Goal: Communication & Community: Answer question/provide support

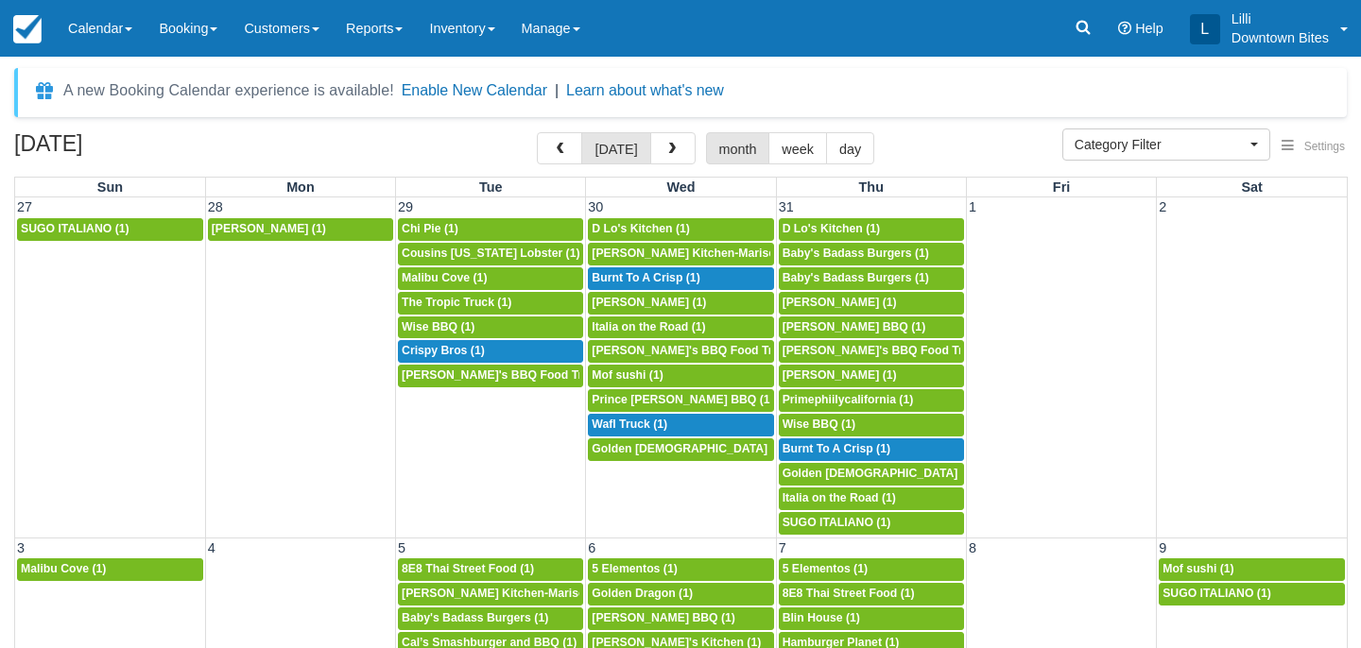
select select
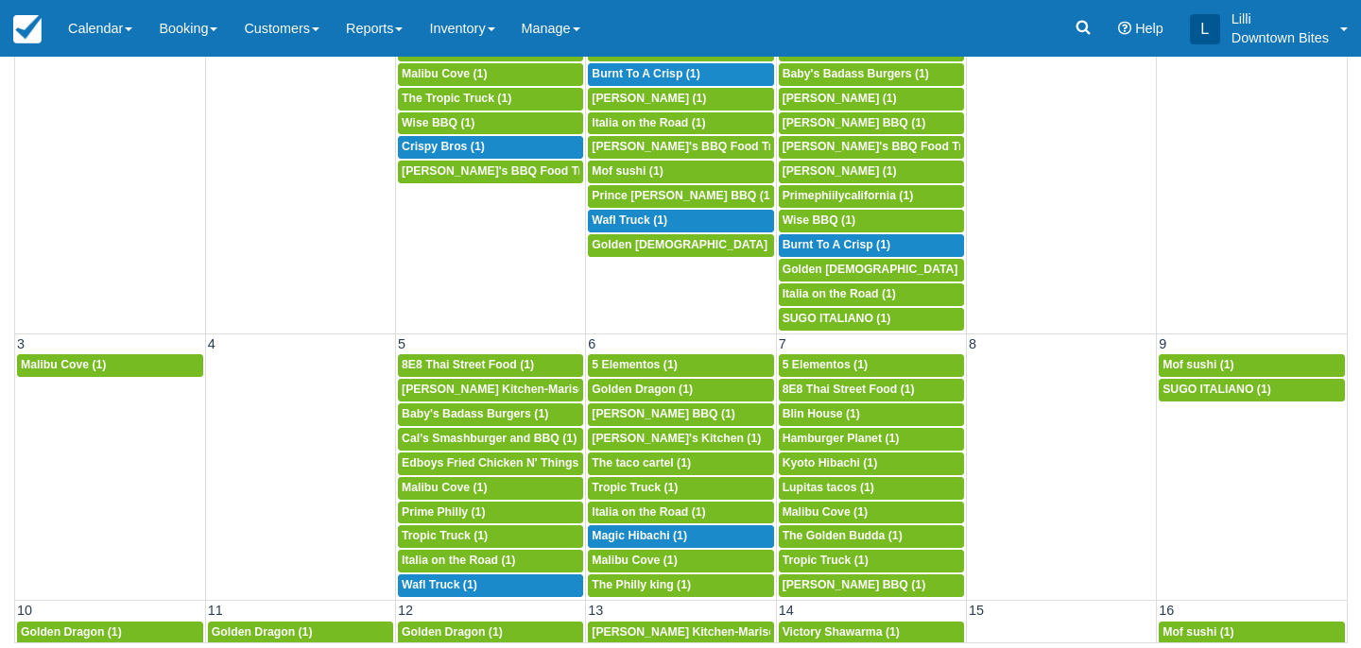
scroll to position [1516, 0]
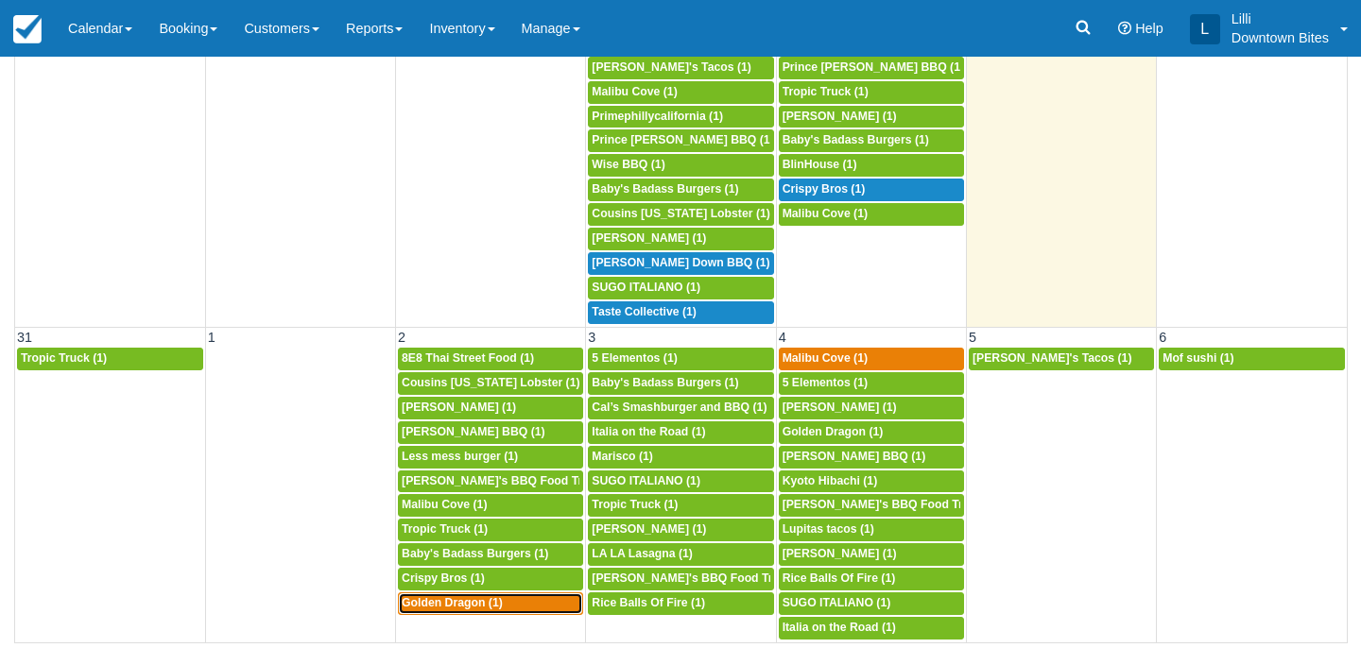
click at [472, 608] on span "Golden Dragon (1)" at bounding box center [452, 602] width 101 height 13
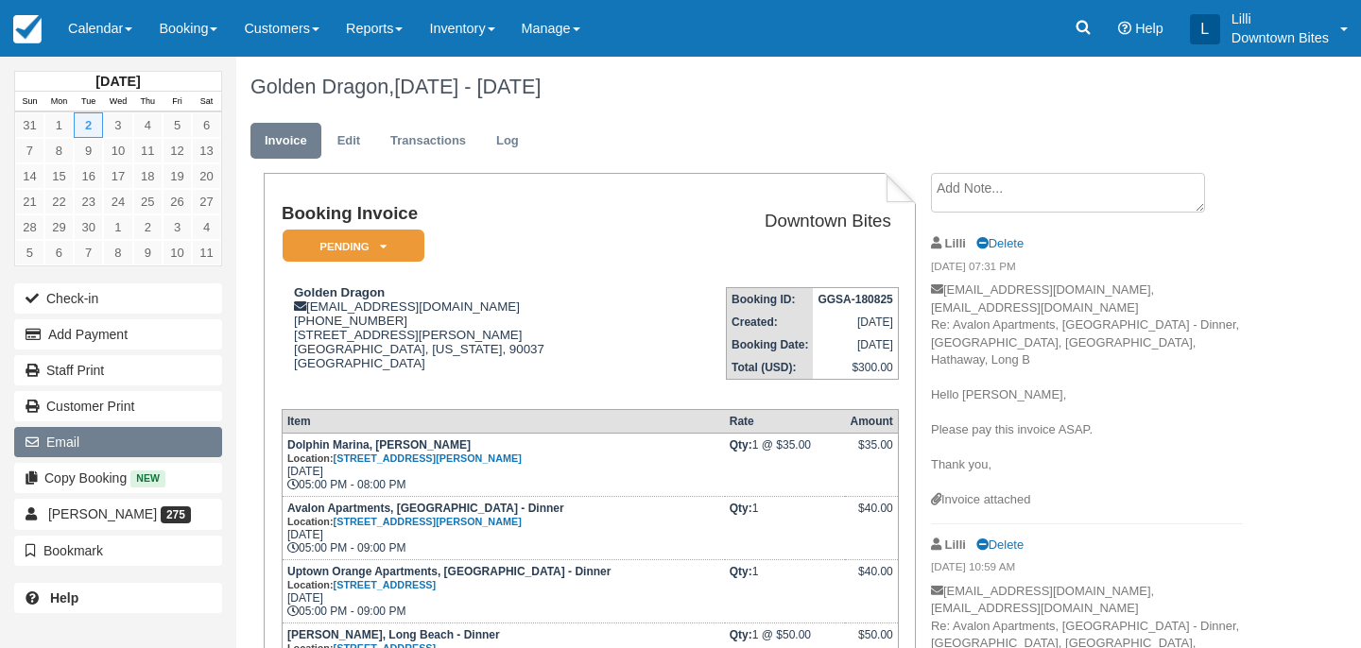
click at [124, 450] on button "Email" at bounding box center [118, 442] width 208 height 30
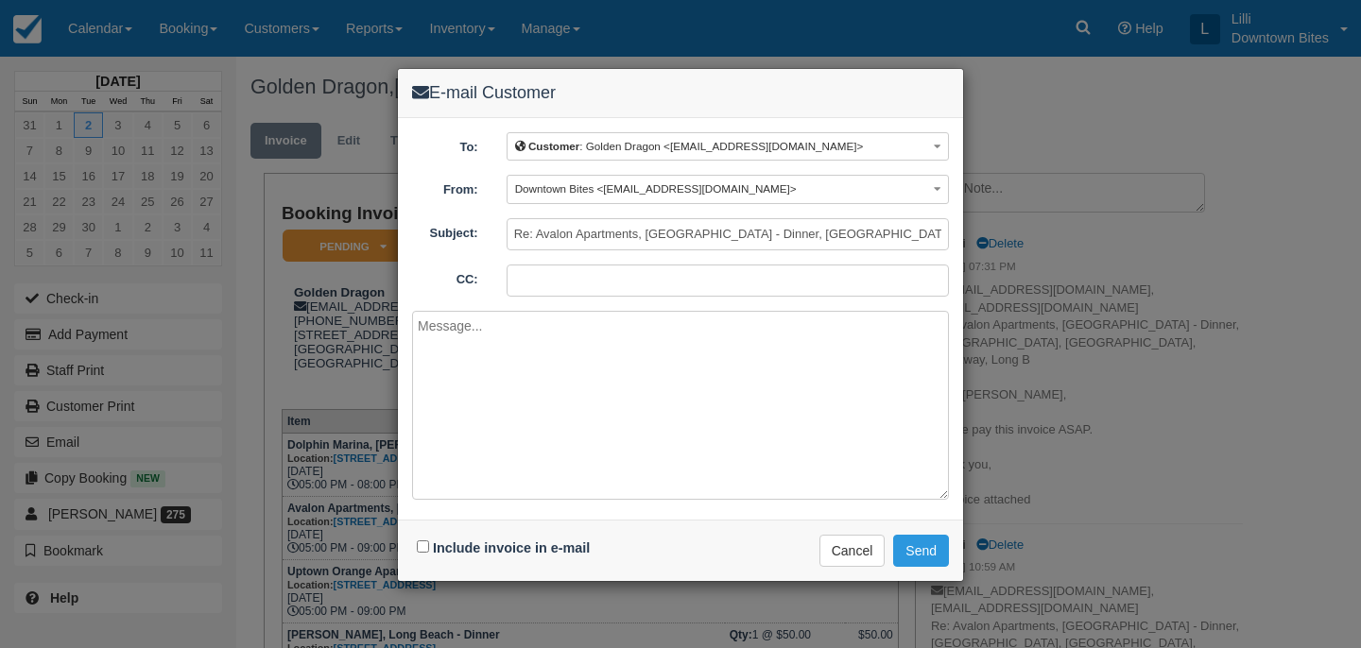
click at [525, 269] on input "CC:" at bounding box center [728, 281] width 442 height 32
type input "[EMAIL_ADDRESS][DOMAIN_NAME]"
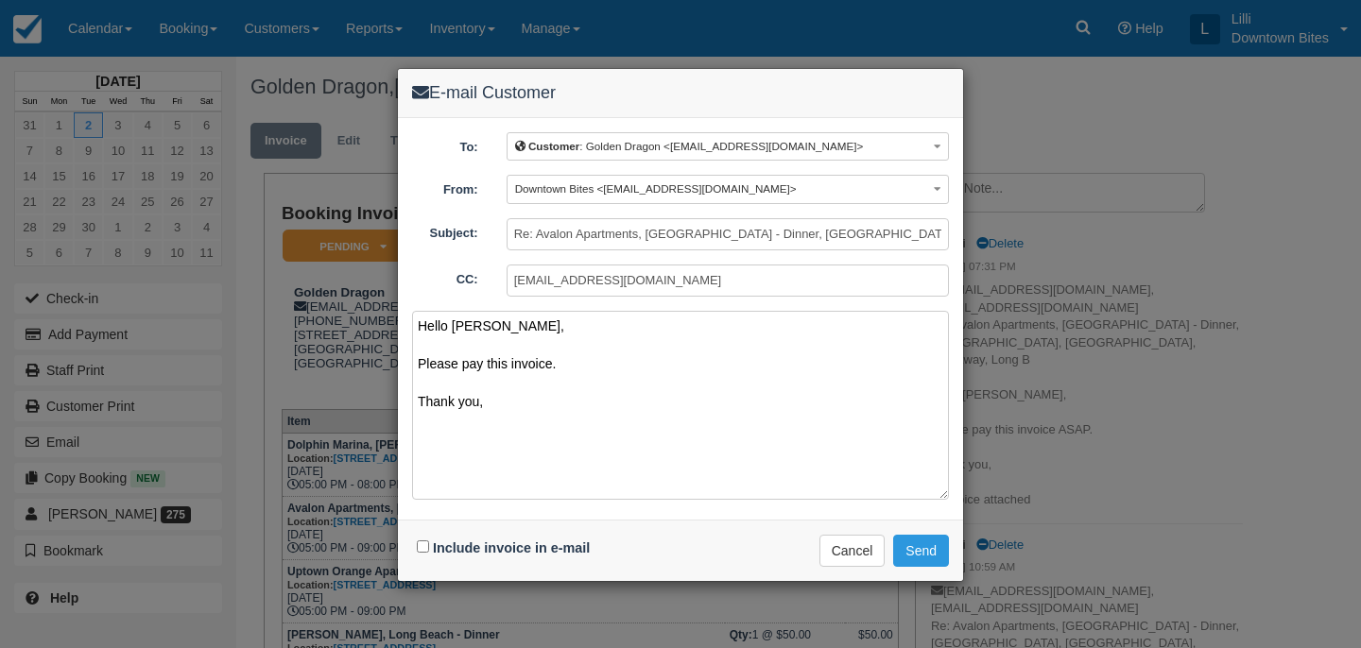
drag, startPoint x: 469, startPoint y: 399, endPoint x: 401, endPoint y: 318, distance: 105.3
click at [401, 318] on div "To: Customer : Golden Dragon <kyotohibachiusa@gmail.com> Customer : Golden Drag…" at bounding box center [680, 319] width 565 height 402
type textarea "Hello Josephine, Please pay this invoice. Thank you,"
click at [422, 550] on input "Include invoice in e-mail" at bounding box center [423, 547] width 12 height 12
checkbox input "true"
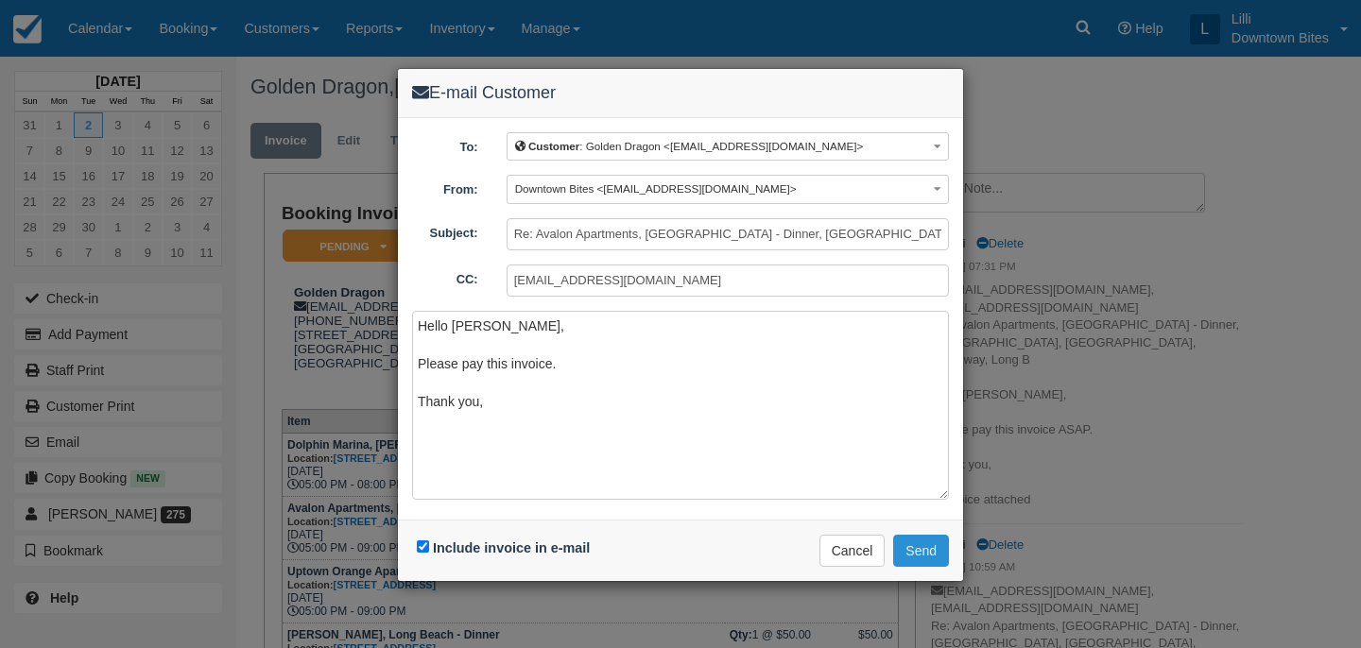
click at [915, 548] on button "Send" at bounding box center [921, 551] width 56 height 32
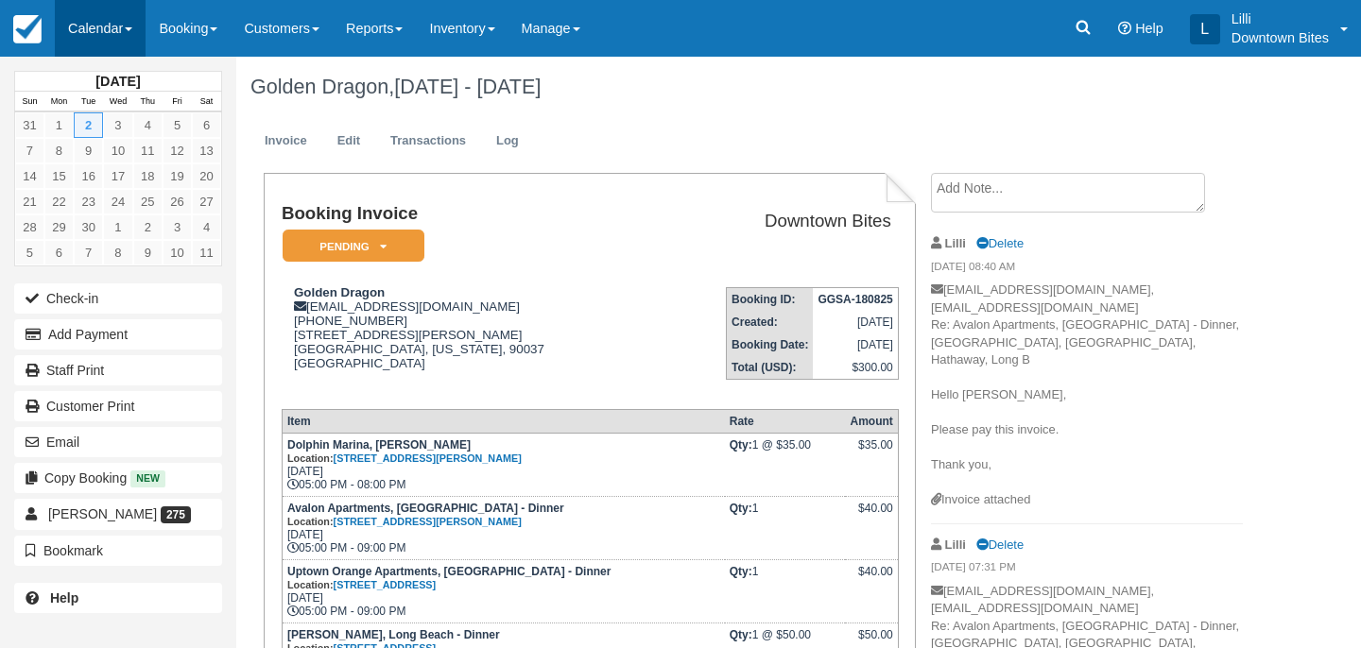
click at [84, 30] on link "Calendar" at bounding box center [100, 28] width 91 height 57
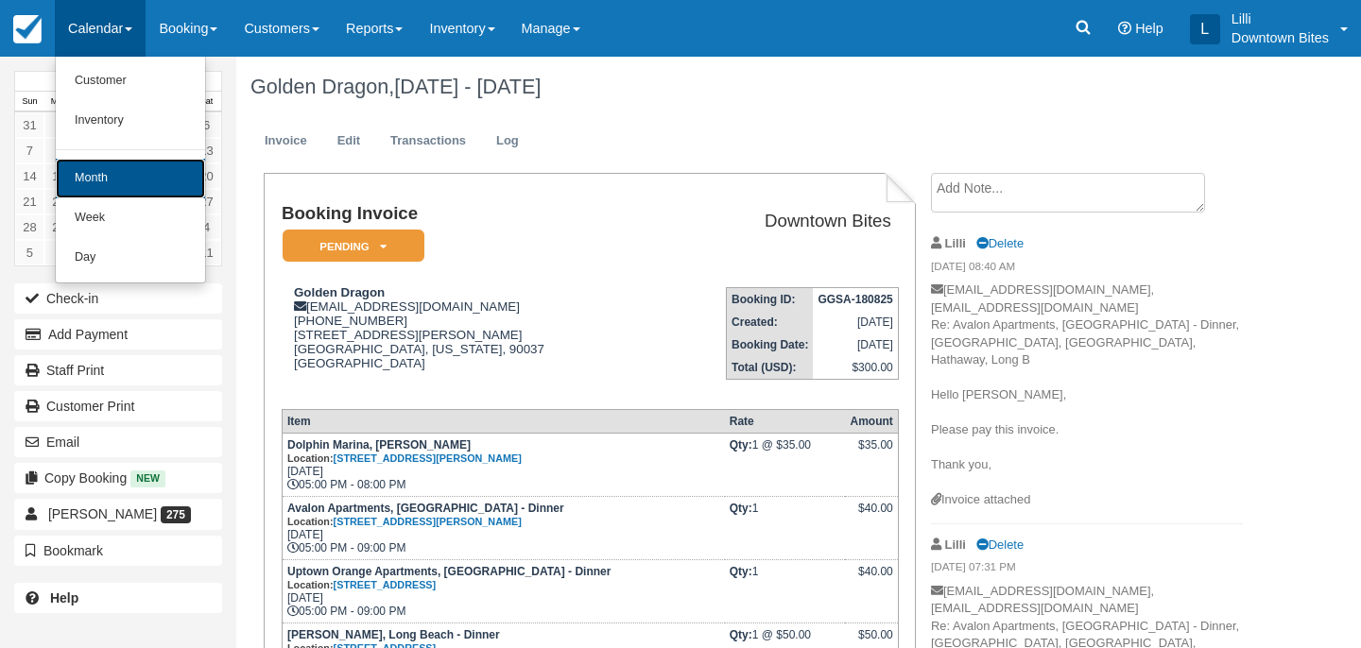
click at [95, 181] on link "Month" at bounding box center [130, 179] width 149 height 40
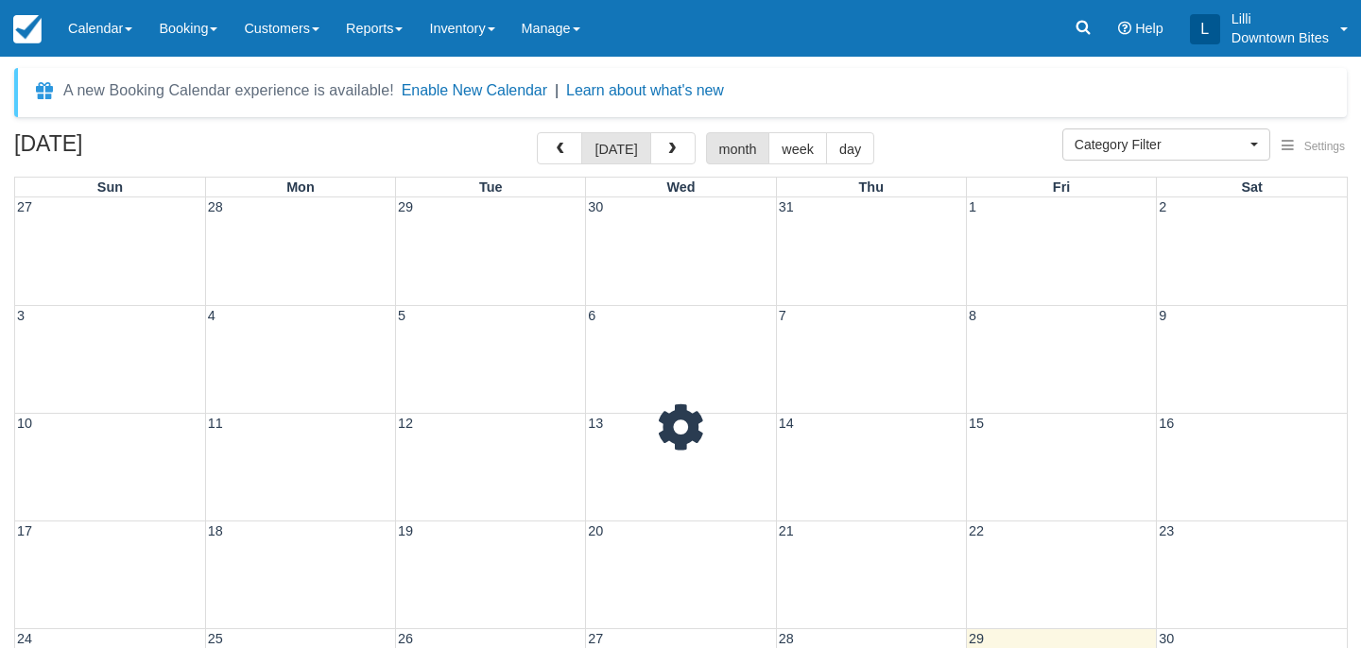
select select
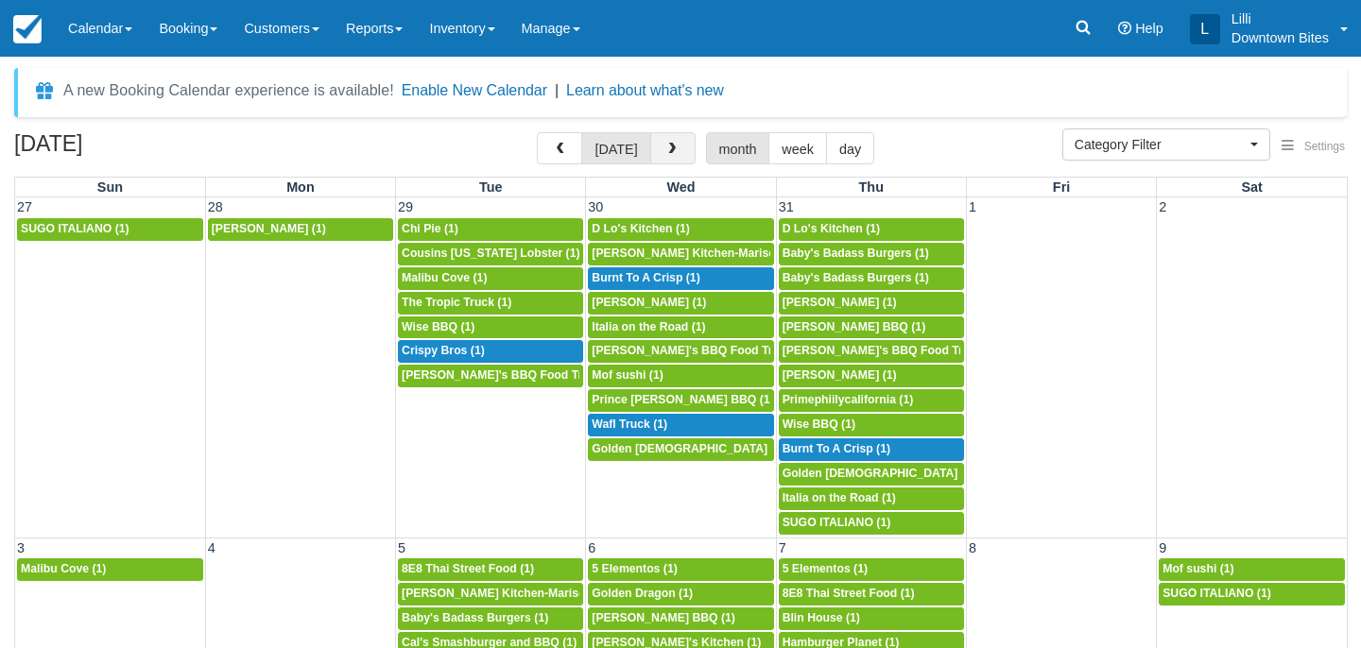
click at [669, 149] on span "button" at bounding box center [671, 149] width 13 height 13
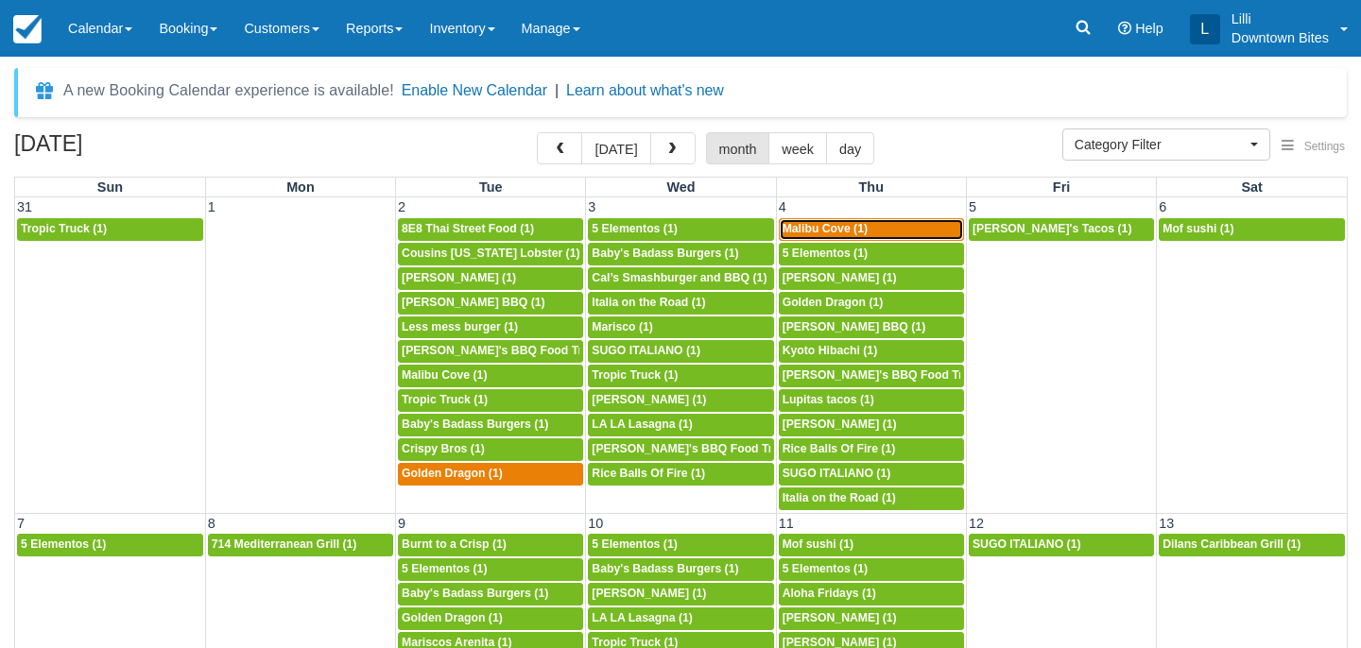
click at [871, 229] on div "4p Malibu Cove (1)" at bounding box center [872, 229] width 178 height 15
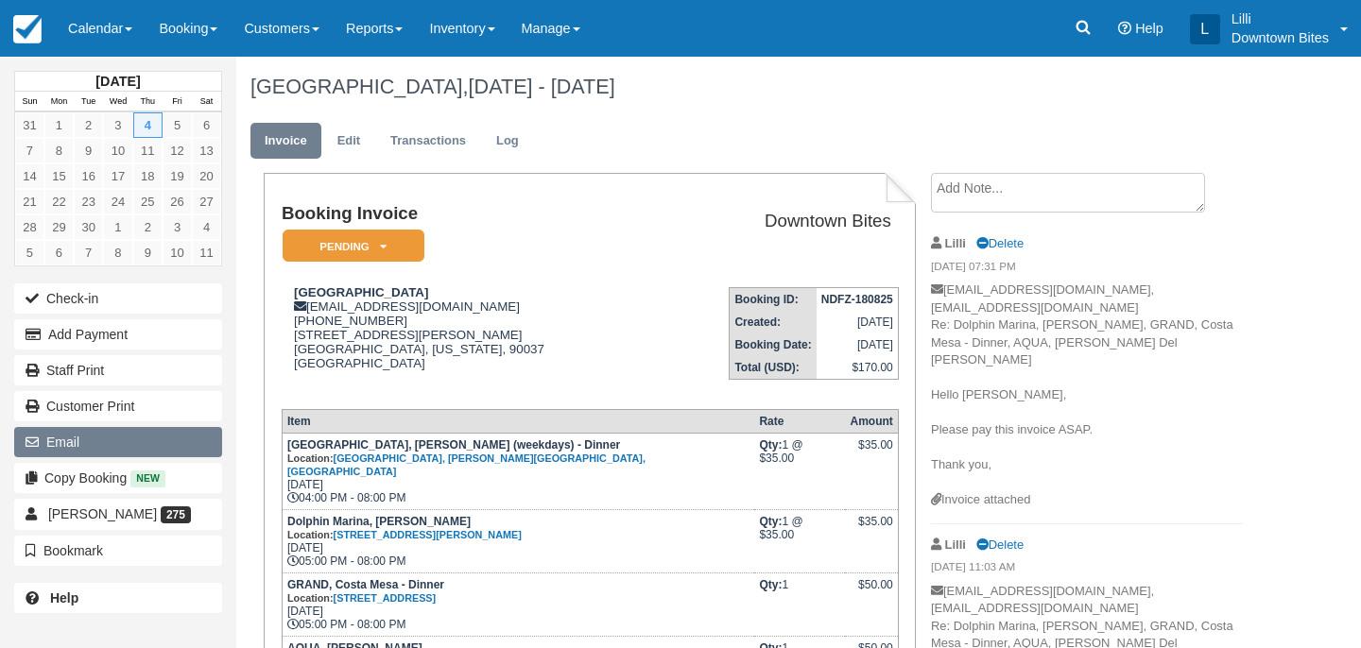
click at [136, 445] on button "Email" at bounding box center [118, 442] width 208 height 30
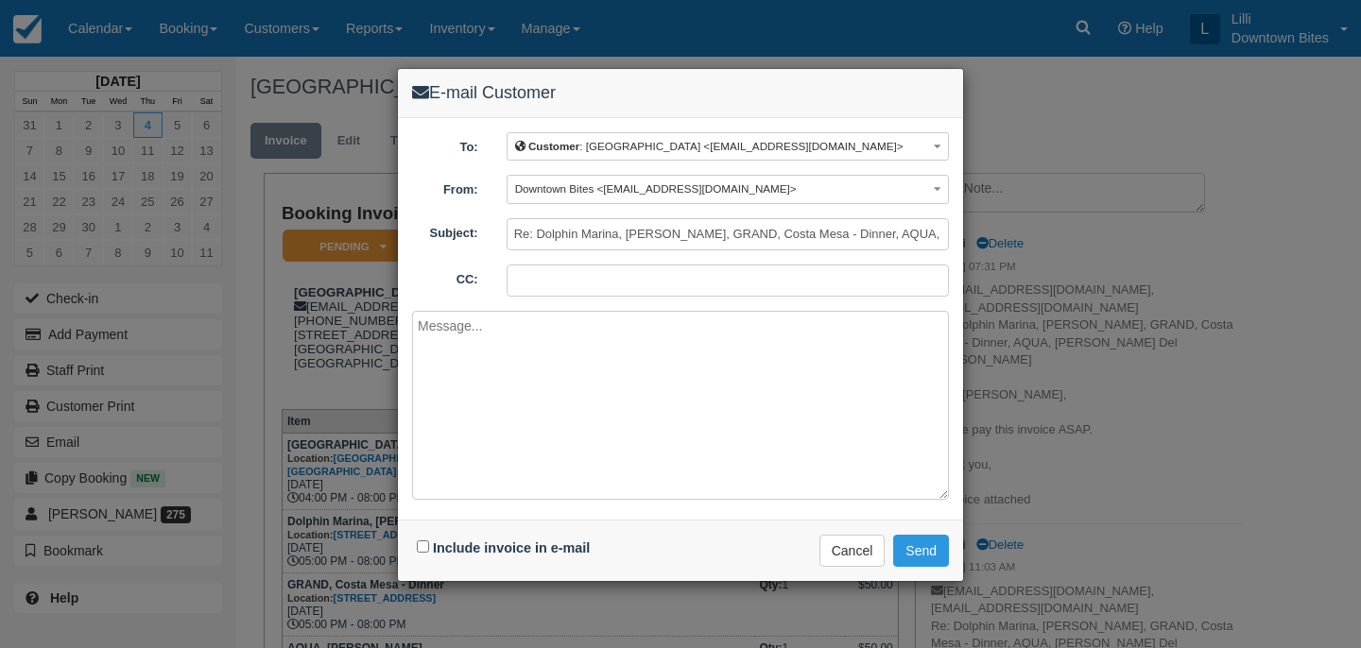
click at [640, 284] on input "CC:" at bounding box center [728, 281] width 442 height 32
type input "lilli@downtownbites.com"
paste textarea "Hello Josephine, Please pay this invoice. Thank you,"
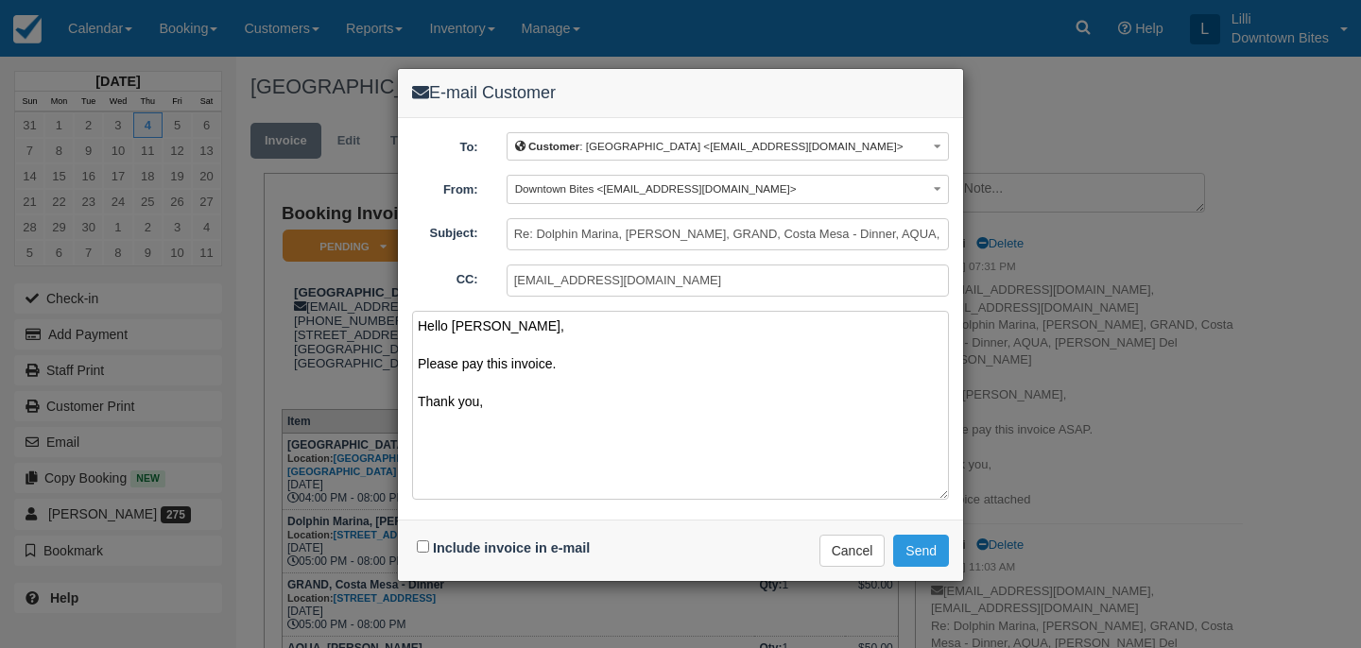
type textarea "Hello Josephine, Please pay this invoice. Thank you,"
click at [424, 545] on input "Include invoice in e-mail" at bounding box center [423, 547] width 12 height 12
checkbox input "true"
click at [924, 546] on button "Send" at bounding box center [921, 551] width 56 height 32
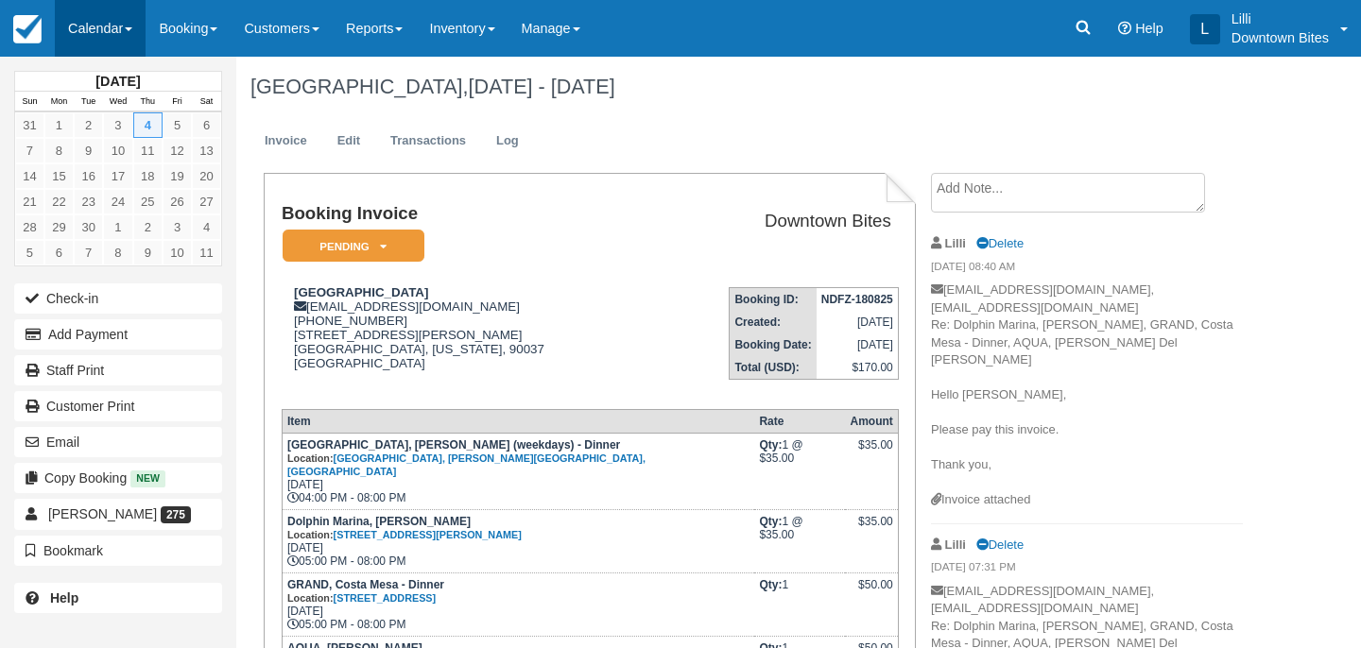
click at [102, 17] on link "Calendar" at bounding box center [100, 28] width 91 height 57
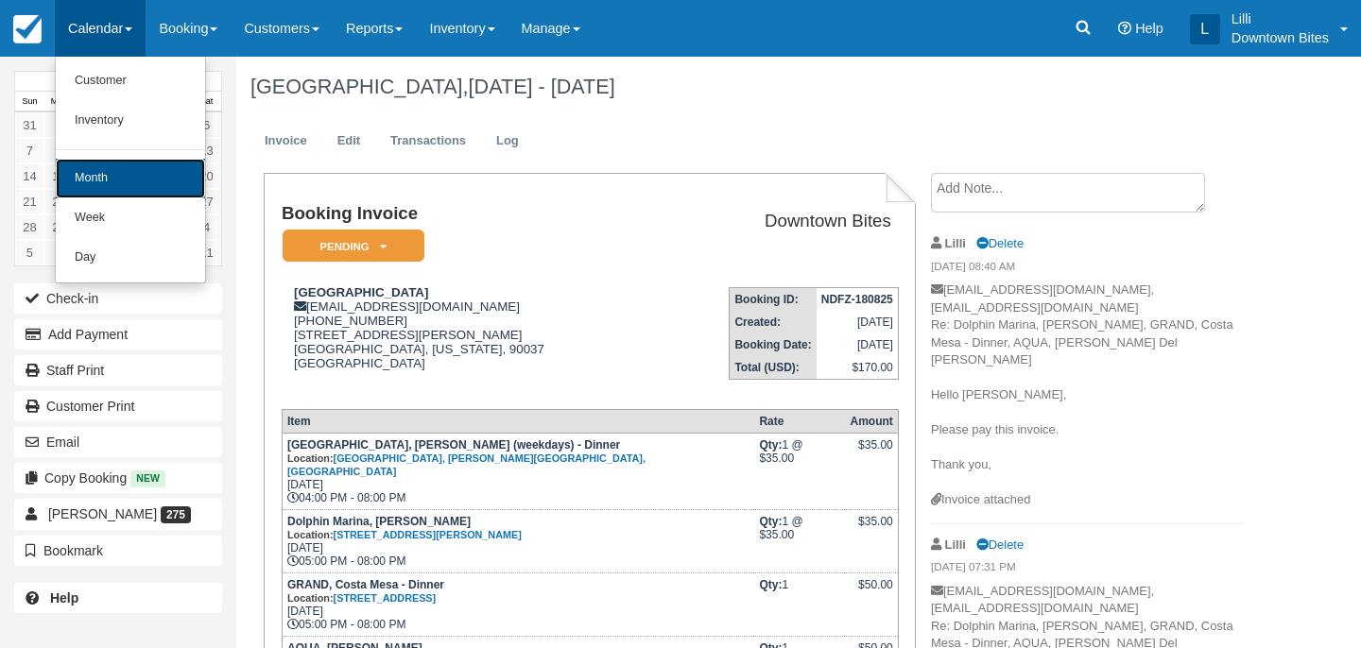
click at [110, 177] on link "Month" at bounding box center [130, 179] width 149 height 40
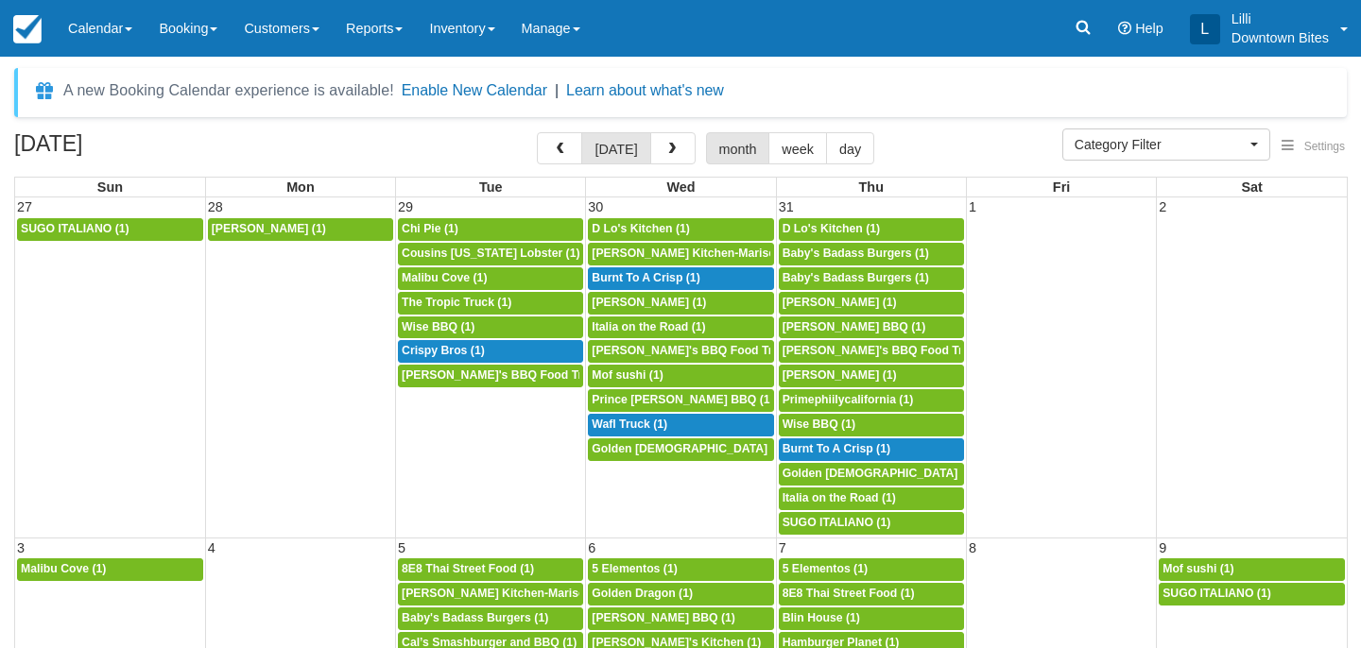
select select
click at [668, 153] on span "button" at bounding box center [671, 149] width 13 height 13
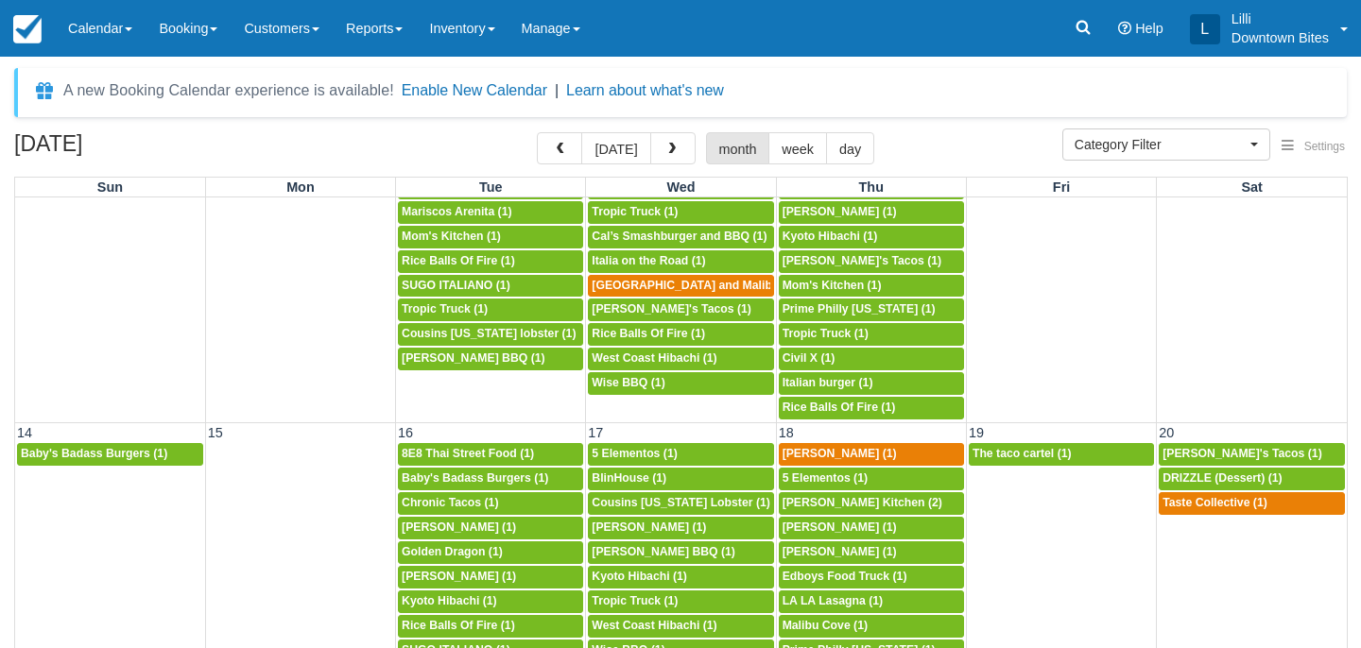
scroll to position [443, 0]
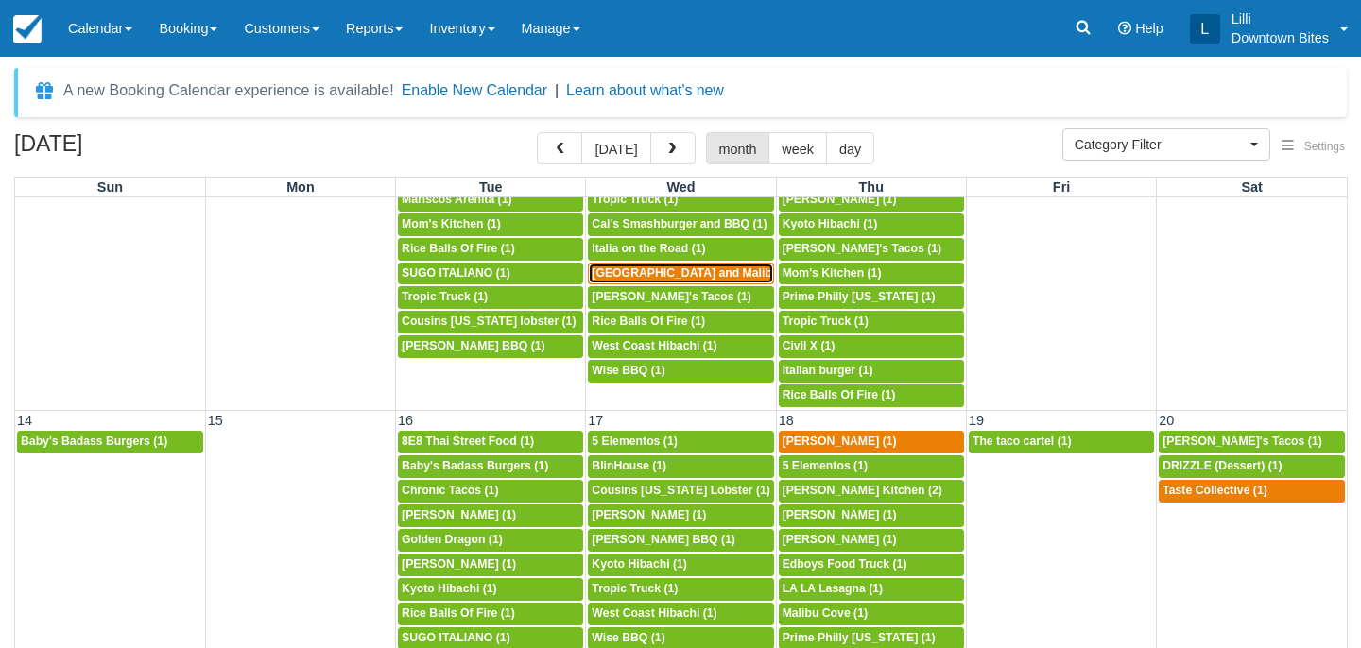
click at [688, 268] on span "[GEOGRAPHIC_DATA] and Malibu (1)" at bounding box center [694, 273] width 204 height 13
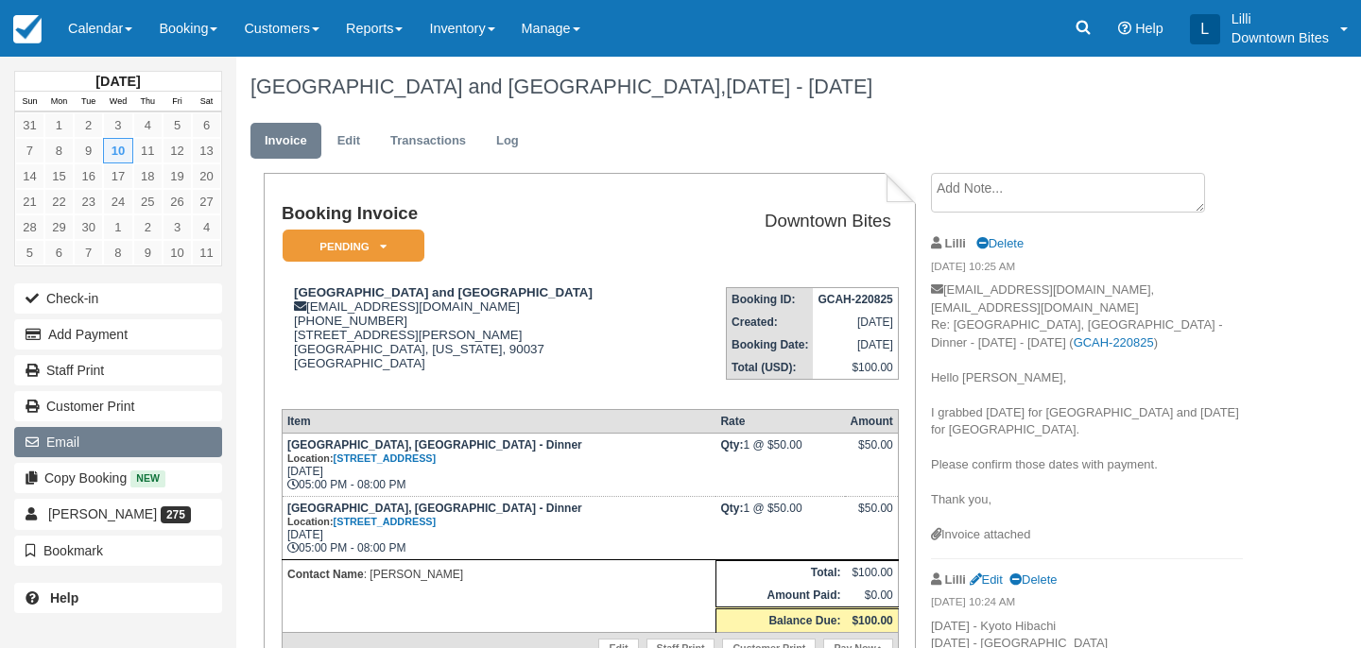
click at [149, 435] on button "Email" at bounding box center [118, 442] width 208 height 30
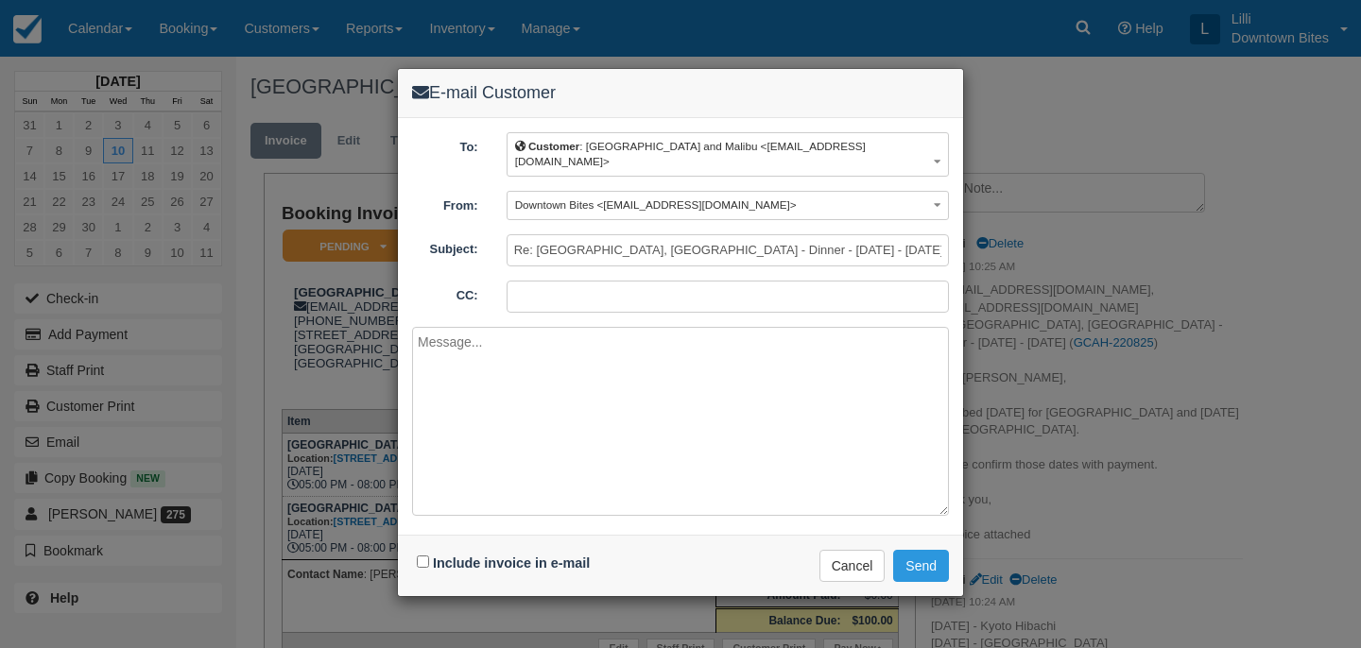
click at [549, 281] on input "CC:" at bounding box center [728, 297] width 442 height 32
type input "lilli@downtownbites.com"
paste textarea "Hello Josephine, Please pay this invoice. Thank you,"
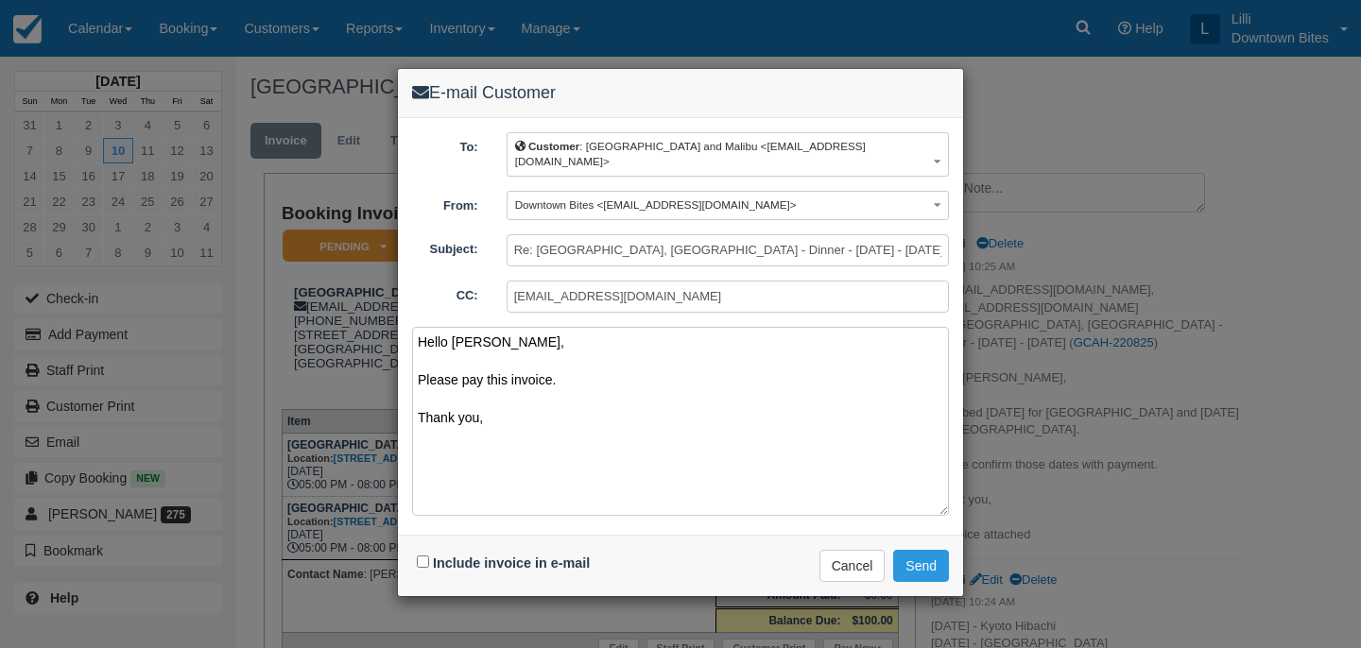
type textarea "Hello Josephine, Please pay this invoice. Thank you,"
click at [422, 556] on input "Include invoice in e-mail" at bounding box center [423, 562] width 12 height 12
checkbox input "true"
click at [921, 550] on button "Send" at bounding box center [921, 566] width 56 height 32
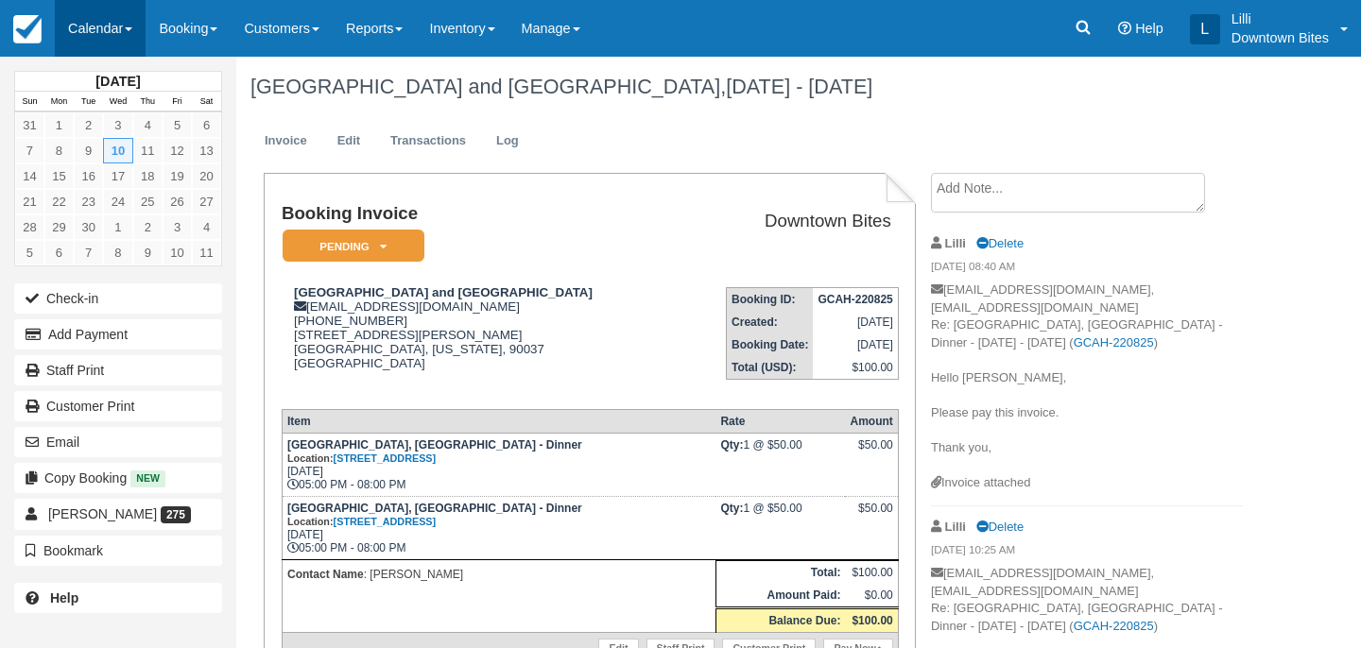
click at [106, 29] on link "Calendar" at bounding box center [100, 28] width 91 height 57
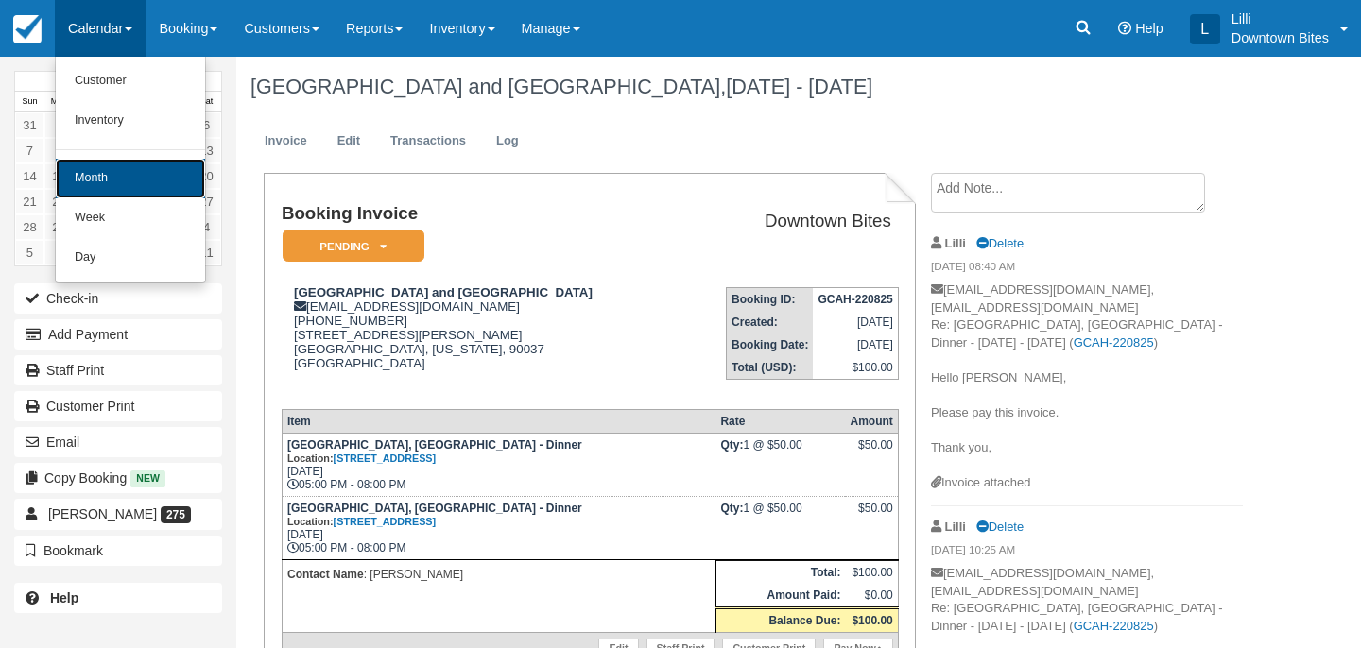
click at [86, 178] on link "Month" at bounding box center [130, 179] width 149 height 40
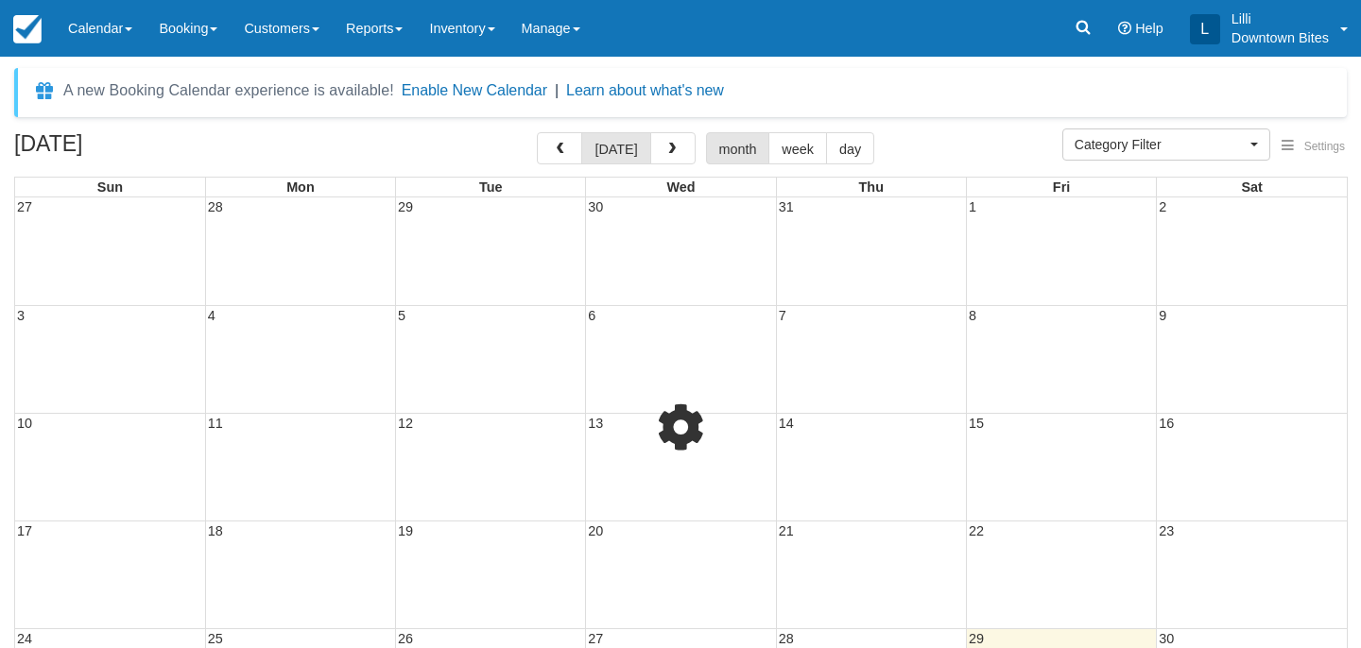
select select
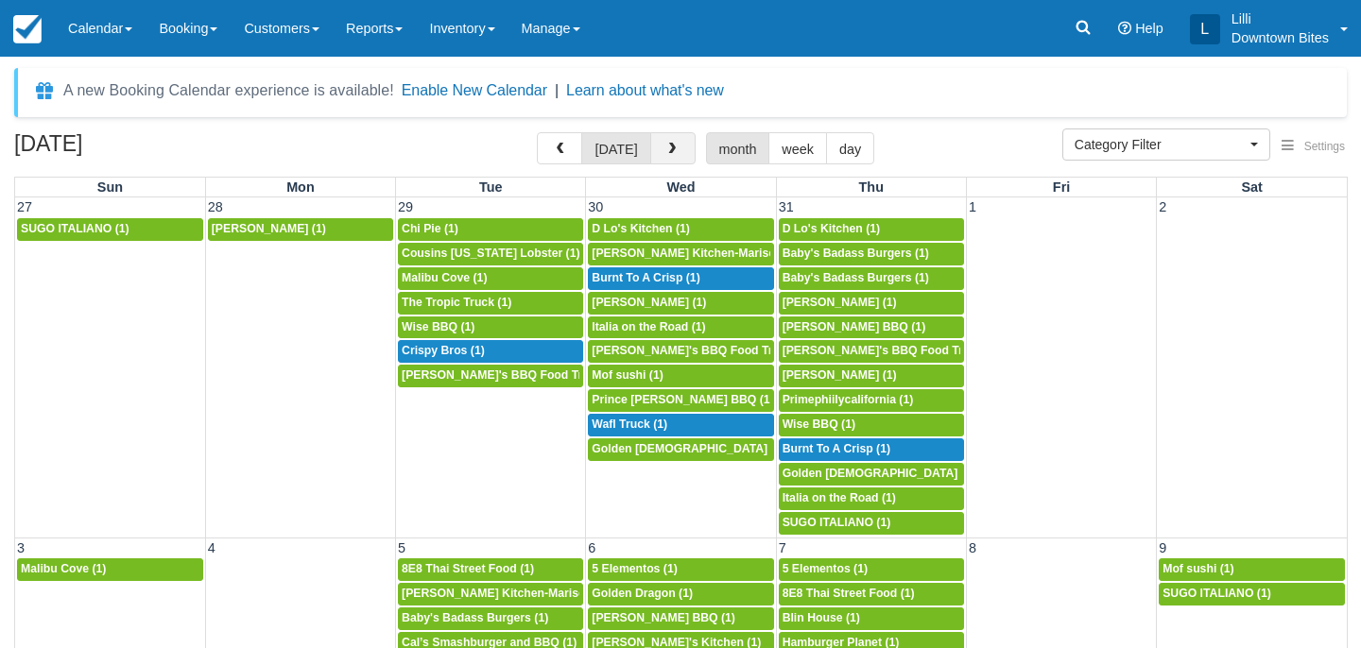
click at [673, 145] on span "button" at bounding box center [671, 149] width 13 height 13
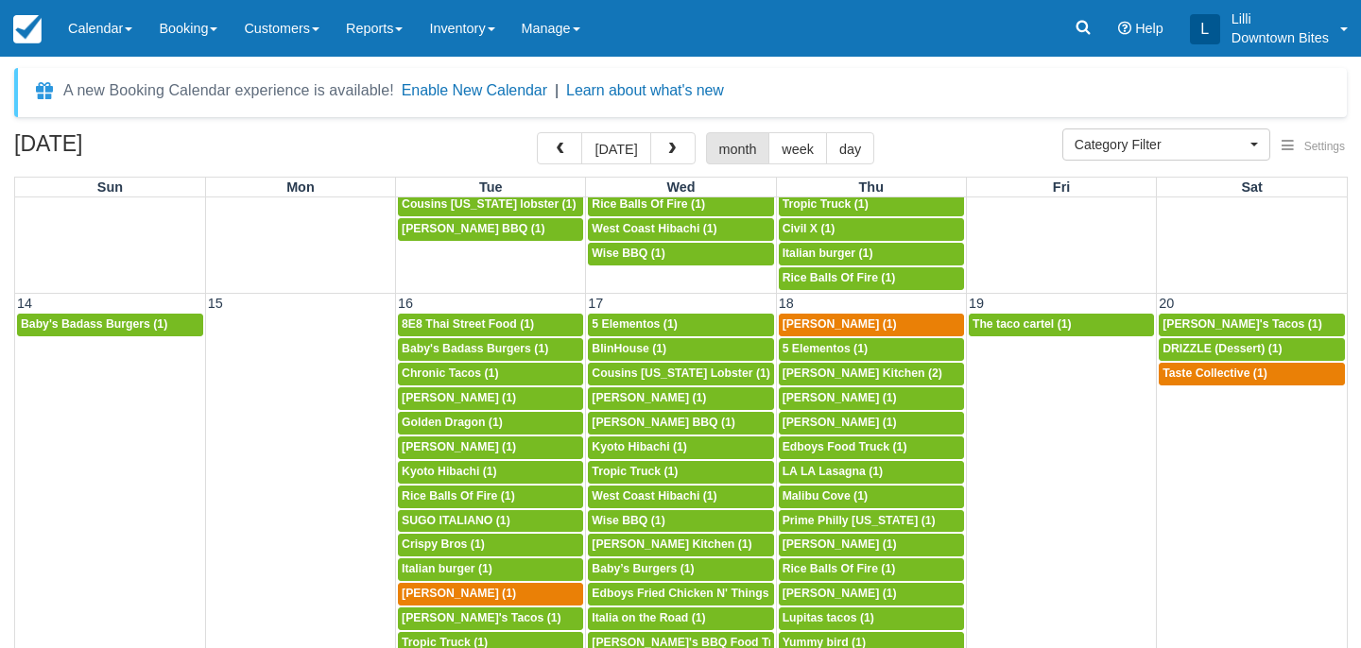
scroll to position [582, 0]
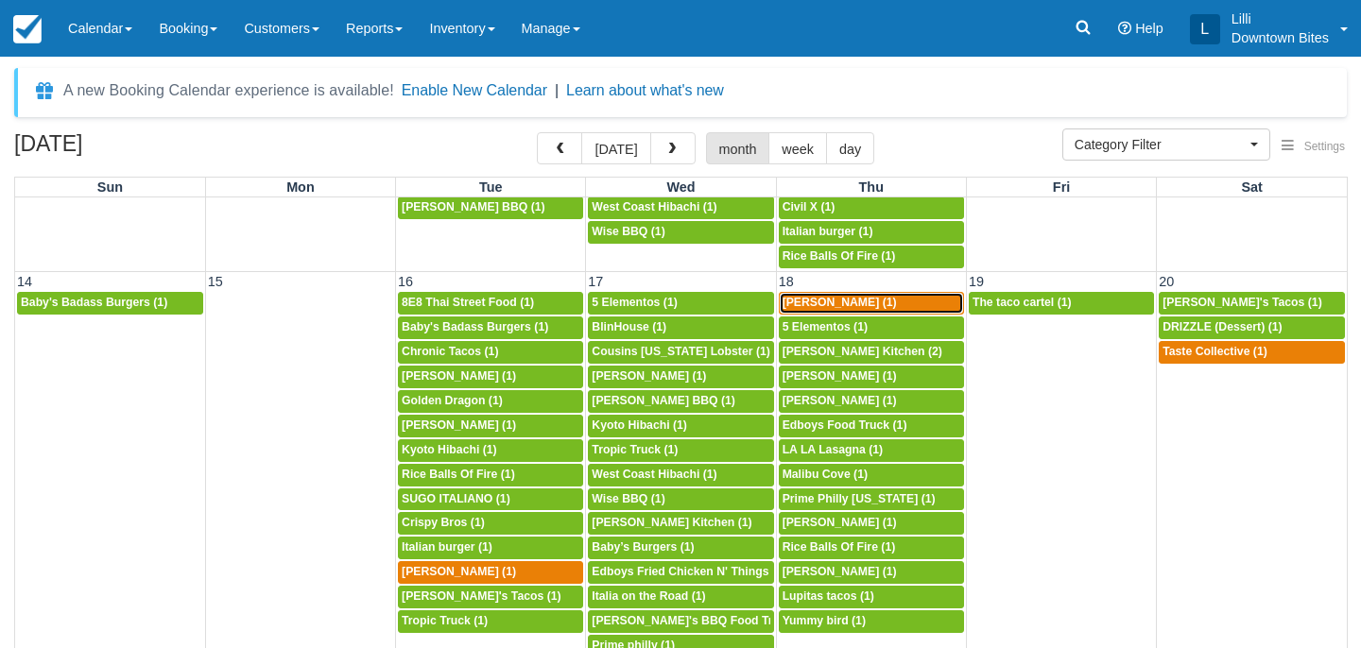
click at [922, 303] on div "4p Kammy's (1)" at bounding box center [872, 303] width 178 height 15
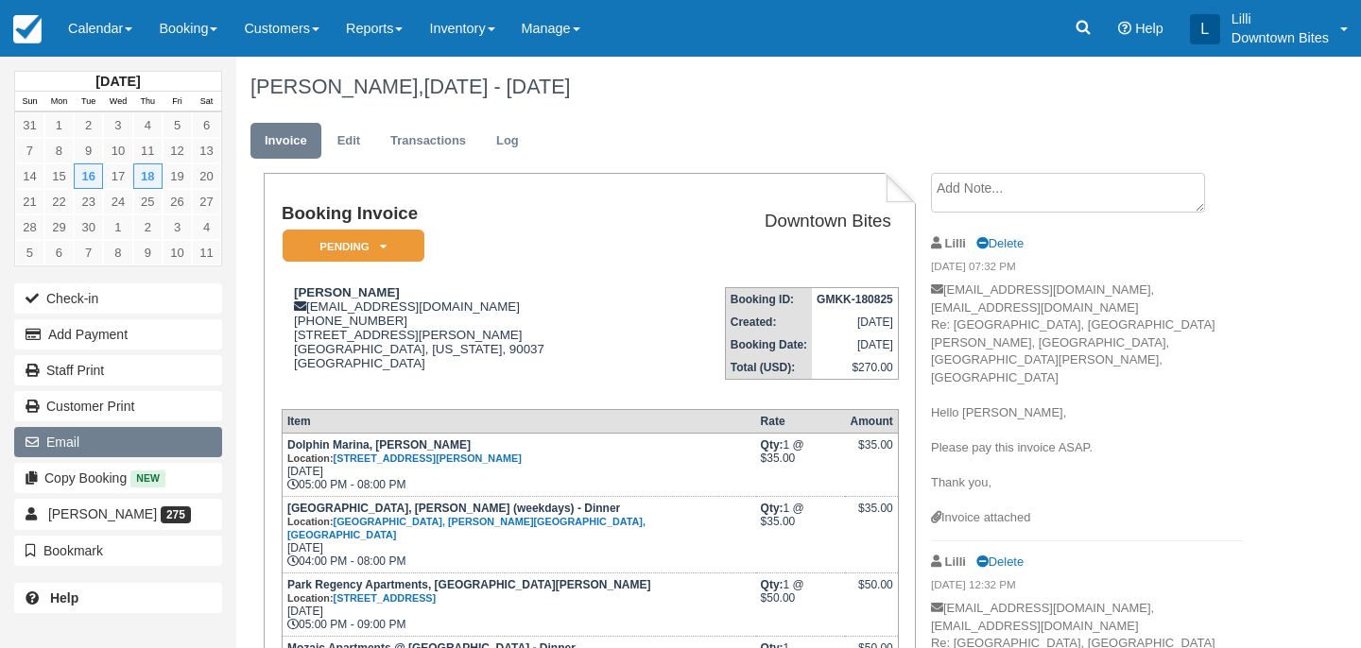
click at [103, 451] on button "Email" at bounding box center [118, 442] width 208 height 30
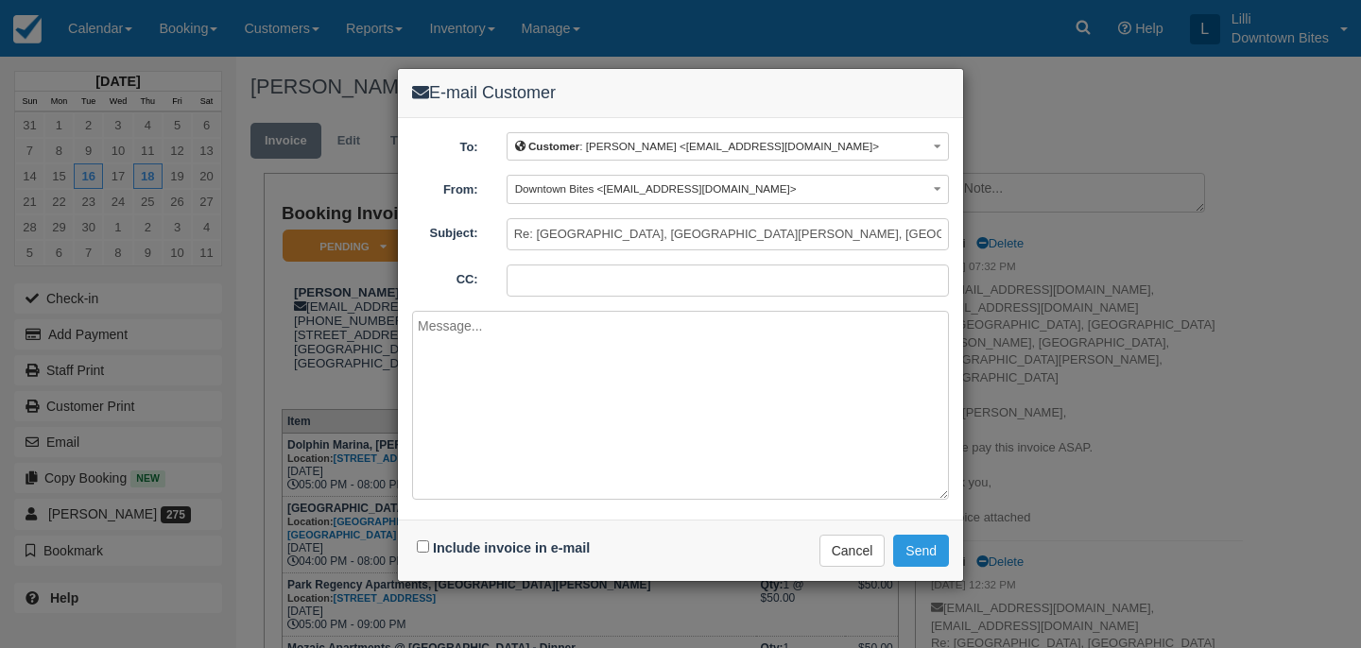
click at [534, 285] on input "CC:" at bounding box center [728, 281] width 442 height 32
type input "[EMAIL_ADDRESS][DOMAIN_NAME]"
paste textarea "Hello [PERSON_NAME], Please pay this invoice. Thank you,"
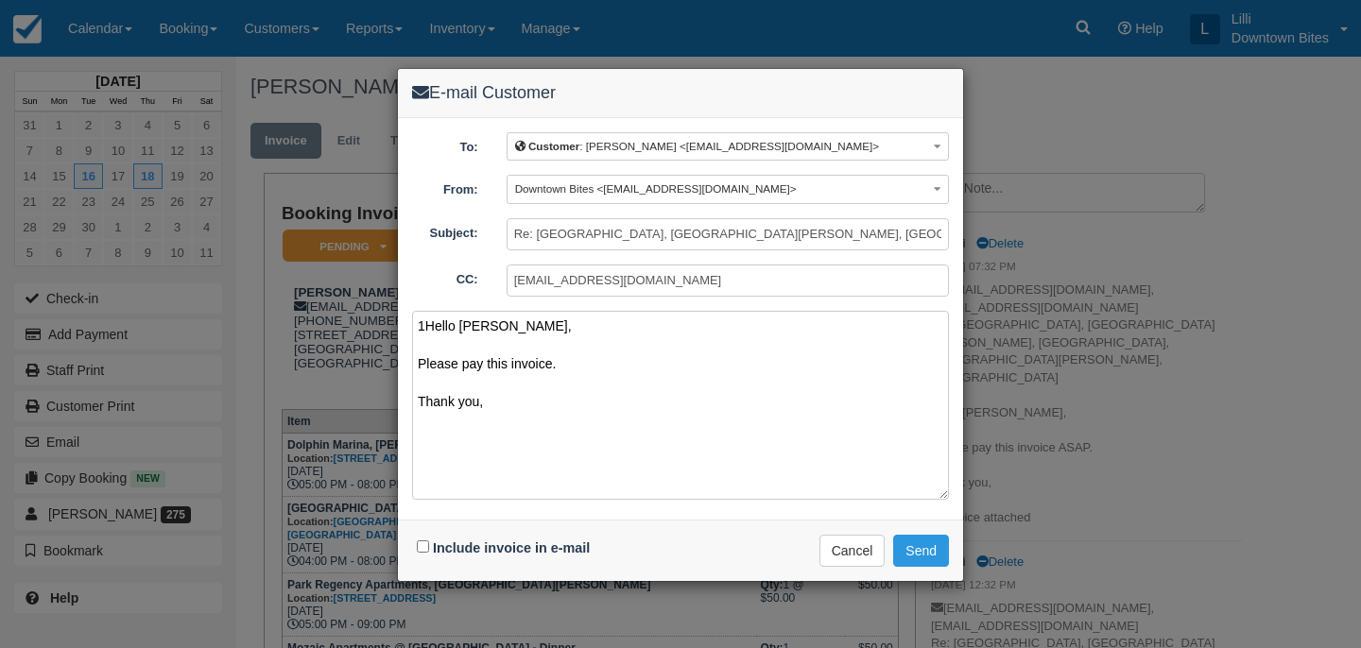
click at [423, 324] on textarea "1Hello Josephine, Please pay this invoice. Thank you," at bounding box center [680, 405] width 537 height 189
type textarea "Hello [PERSON_NAME], Please pay this invoice. Thank you,"
click at [421, 547] on input "Include invoice in e-mail" at bounding box center [423, 547] width 12 height 12
checkbox input "true"
click at [922, 547] on button "Send" at bounding box center [921, 551] width 56 height 32
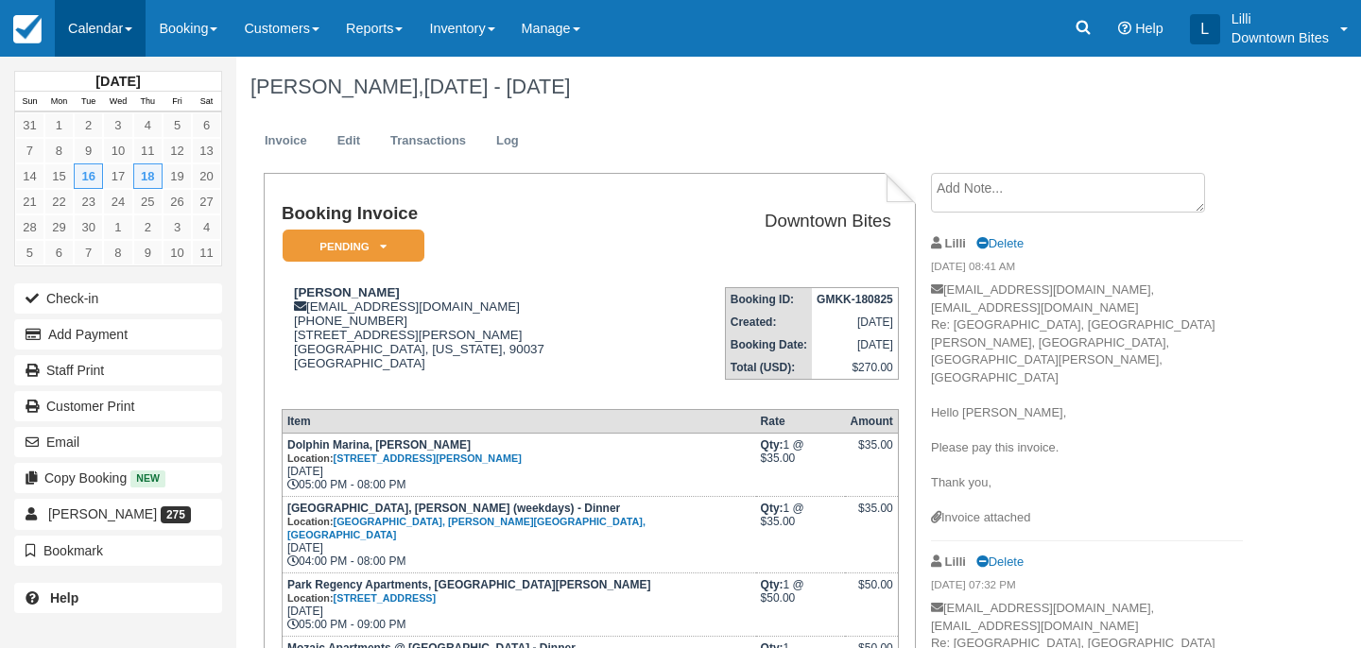
click at [100, 32] on link "Calendar" at bounding box center [100, 28] width 91 height 57
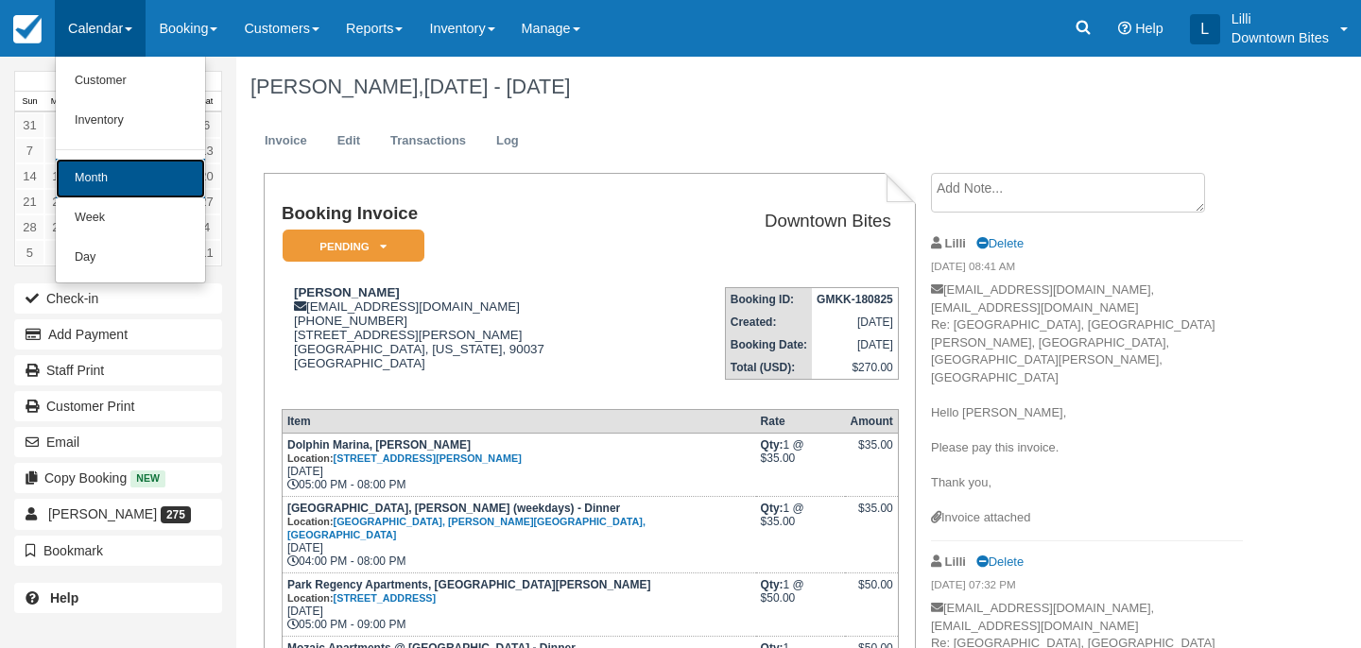
click at [130, 183] on link "Month" at bounding box center [130, 179] width 149 height 40
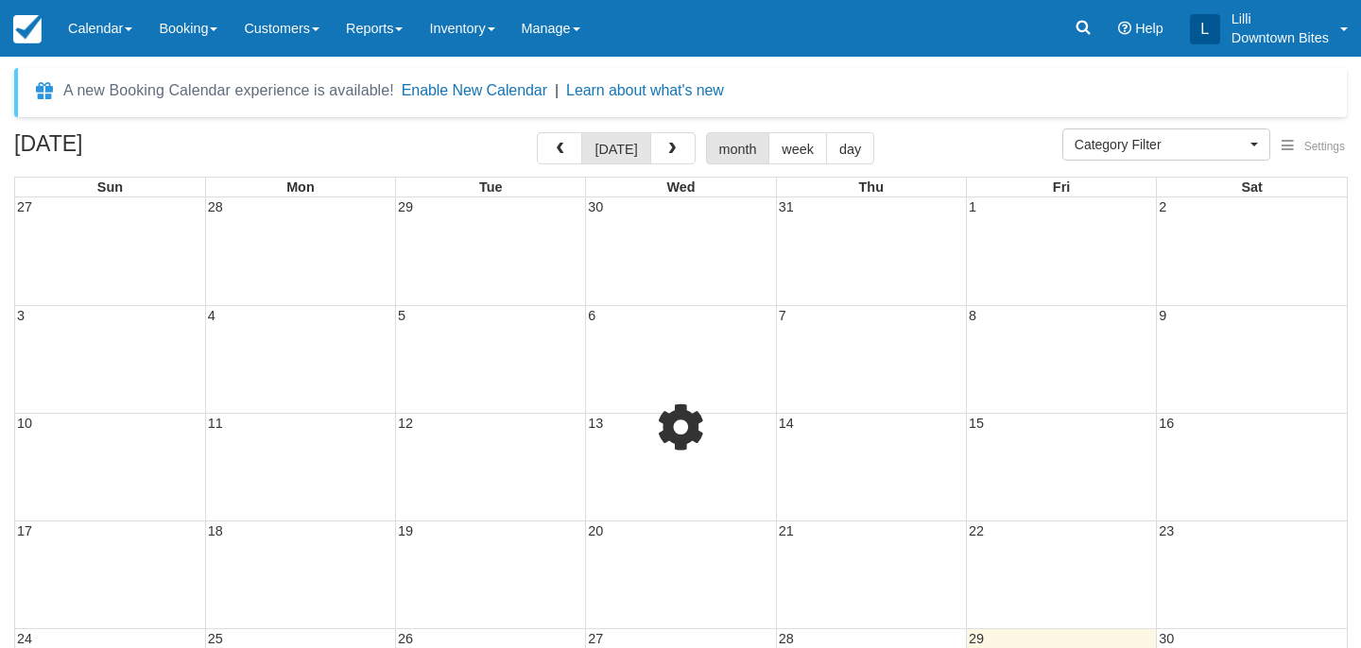
select select
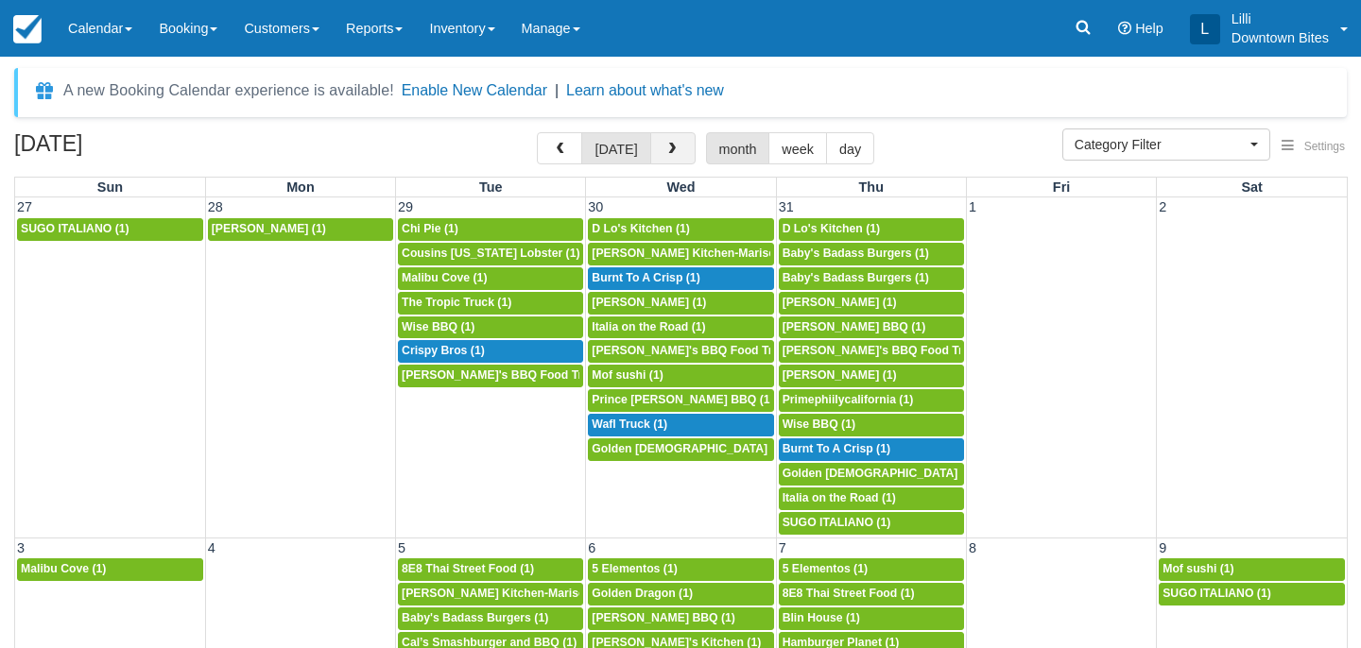
click at [677, 151] on button "button" at bounding box center [672, 148] width 45 height 32
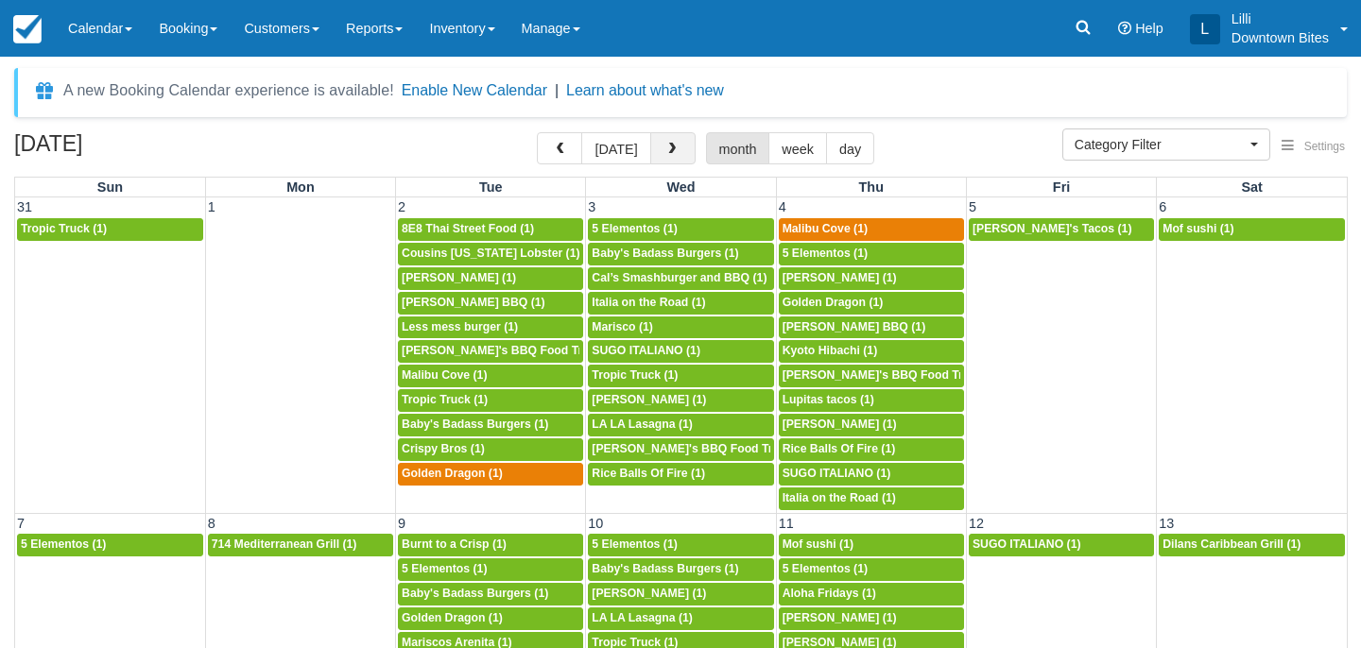
click at [665, 152] on span "button" at bounding box center [671, 149] width 13 height 13
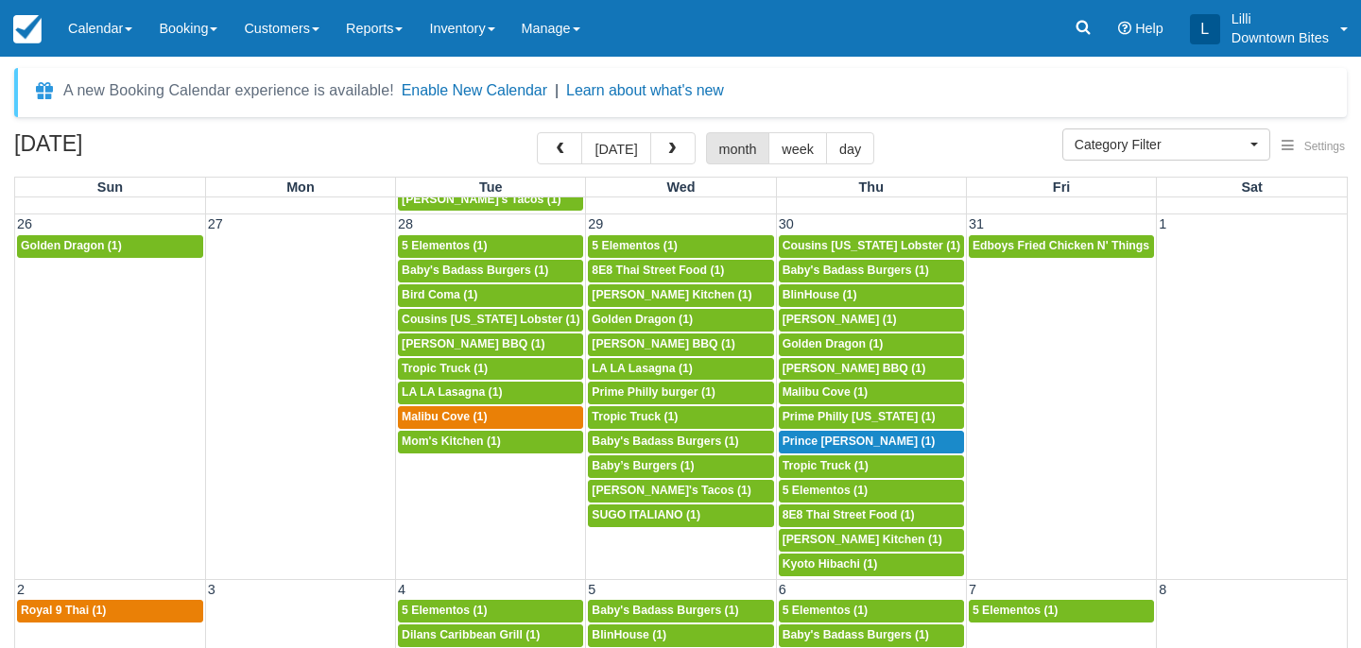
scroll to position [16, 0]
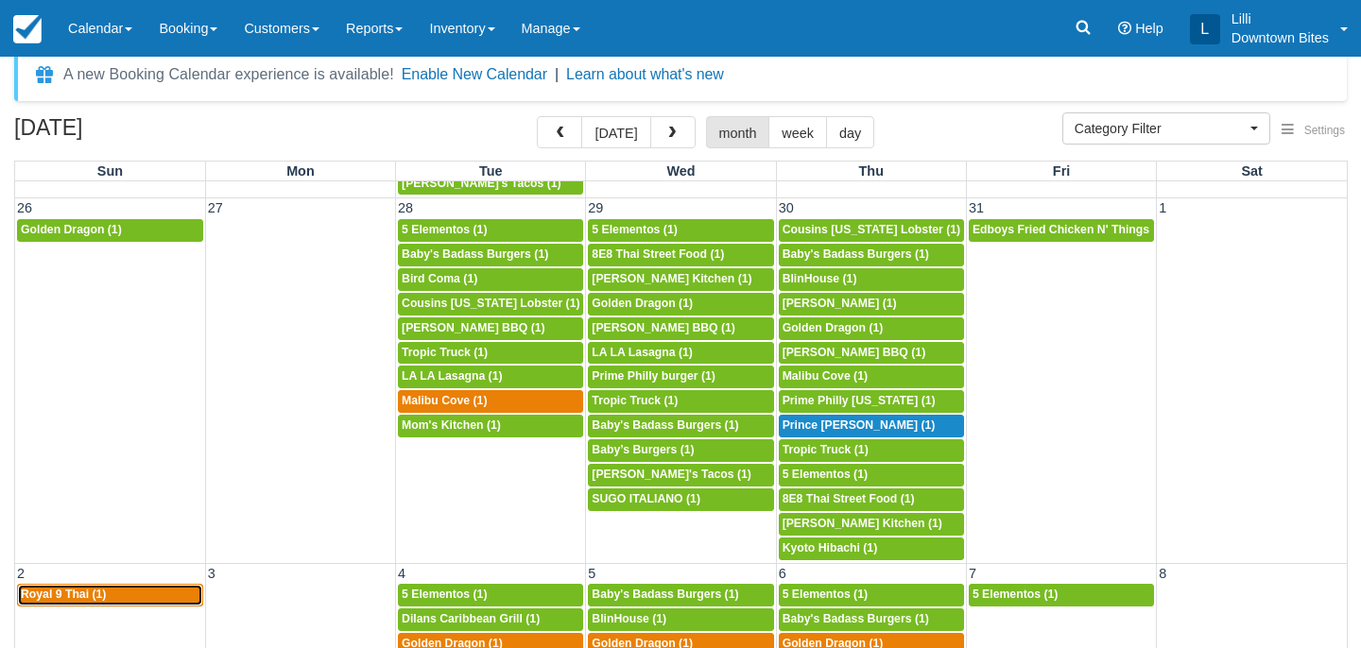
click at [171, 589] on div "4p Royal 9 Thai (1)" at bounding box center [110, 595] width 179 height 15
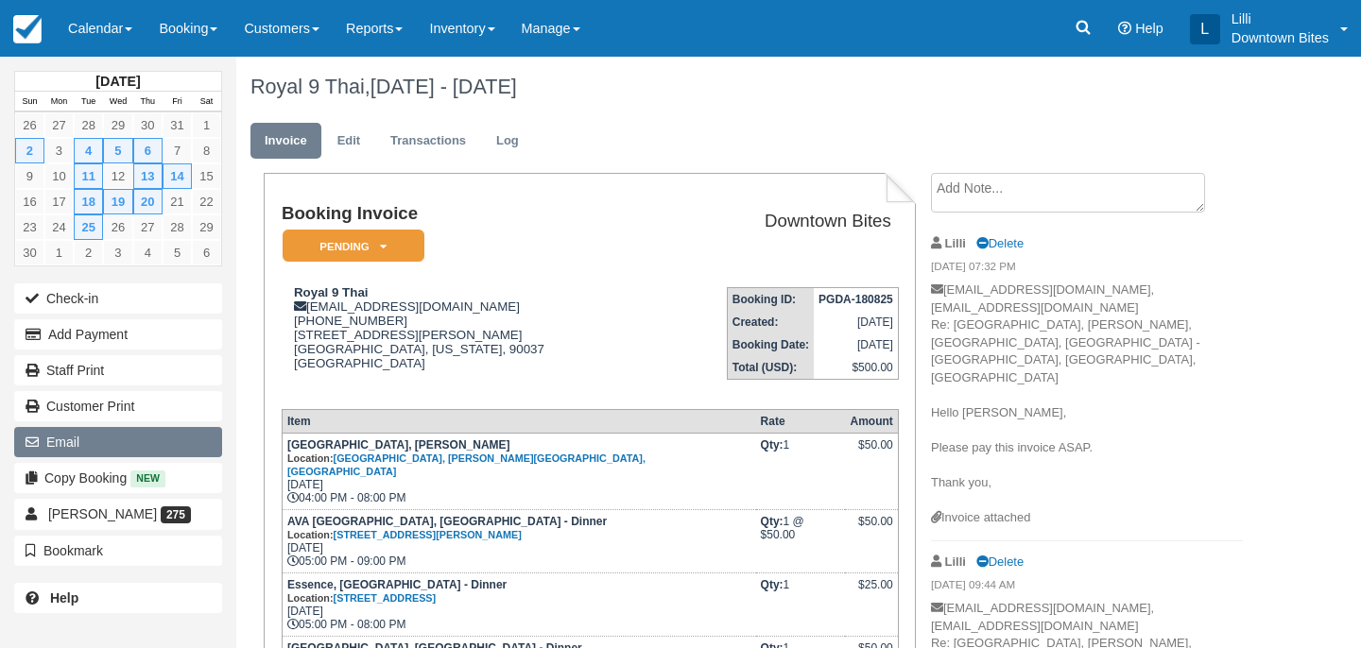
click at [171, 455] on button "Email" at bounding box center [118, 442] width 208 height 30
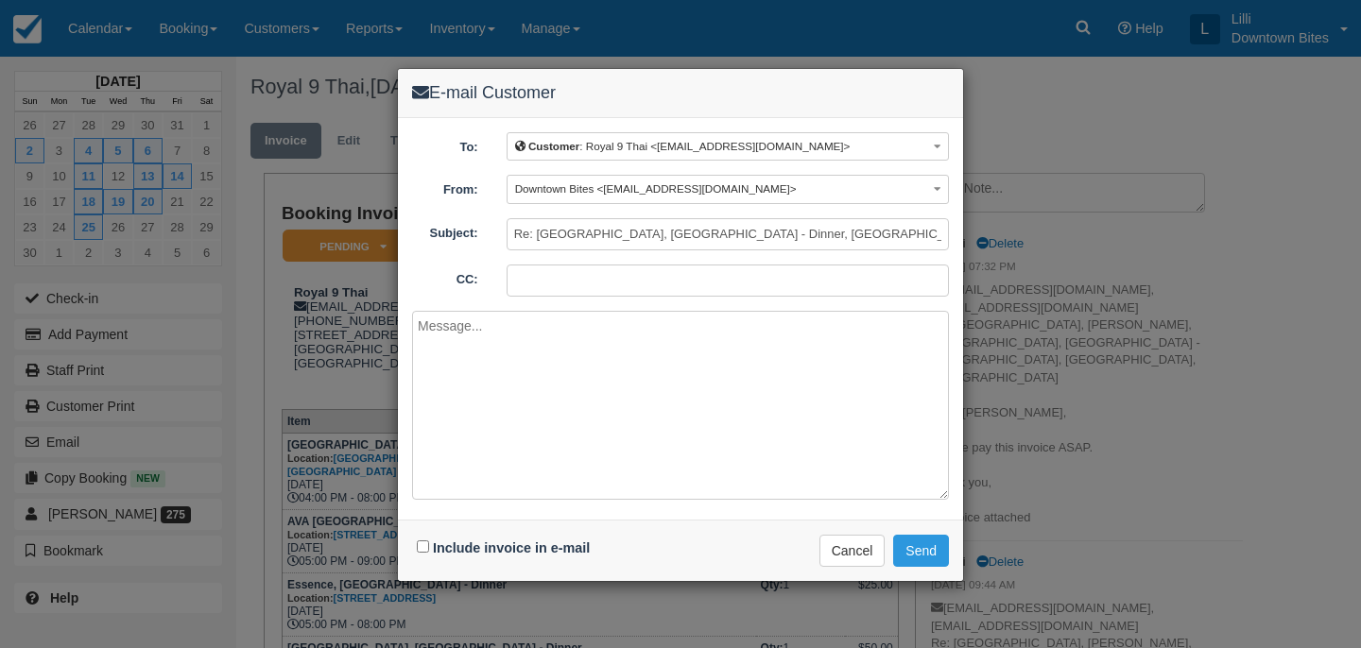
click at [580, 285] on input "CC:" at bounding box center [728, 281] width 442 height 32
type input "lilli@downtownbites.com"
paste textarea "Hello Josephine, Please pay this invoice. Thank you,"
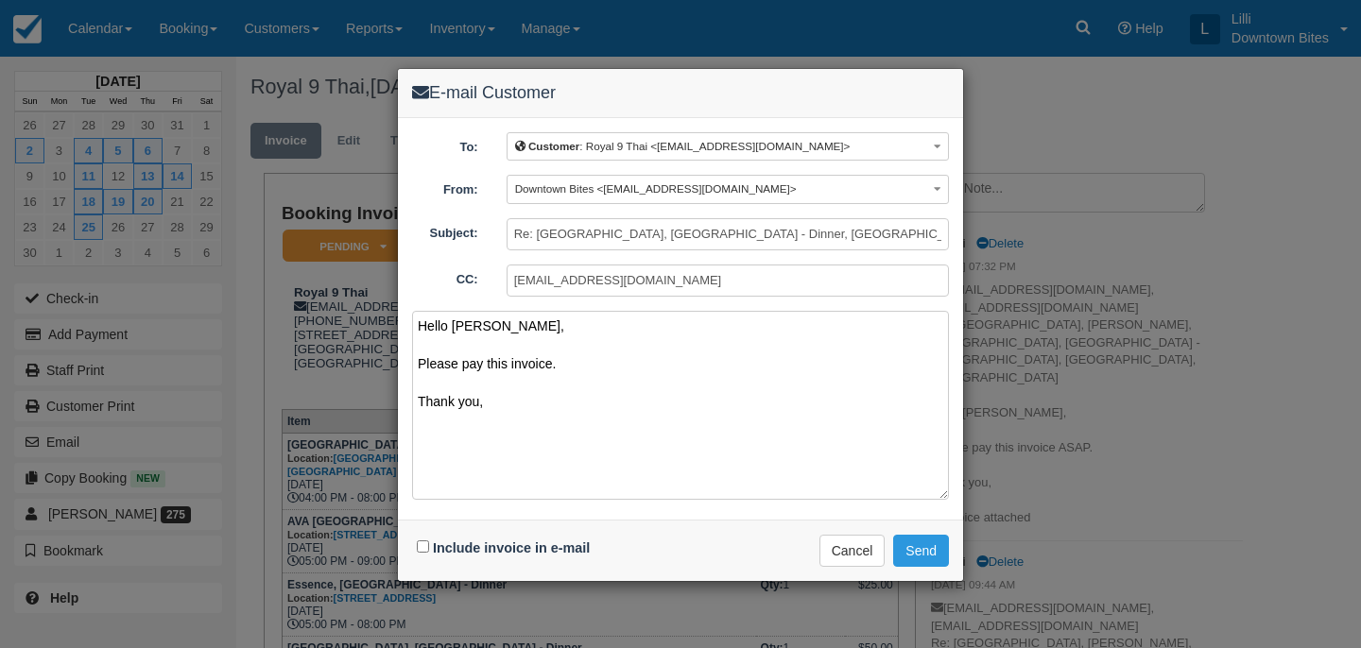
type textarea "Hello Josephine, Please pay this invoice. Thank you,"
click at [422, 546] on input "Include invoice in e-mail" at bounding box center [423, 547] width 12 height 12
checkbox input "true"
click at [612, 362] on textarea "Hello Josephine, Please pay this invoice. Thank you," at bounding box center [680, 405] width 537 height 189
type textarea "Hello Josephine, Please pay this invoice today. Thank you,"
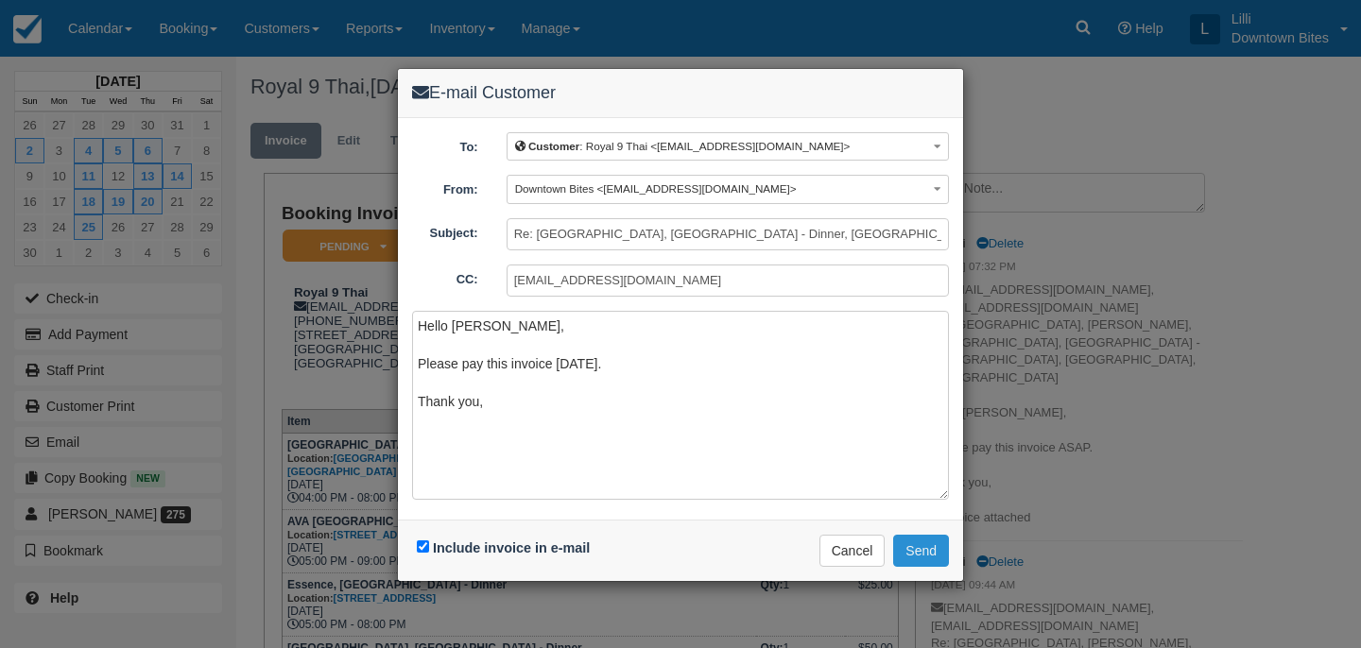
click at [912, 554] on button "Send" at bounding box center [921, 551] width 56 height 32
